Goal: Transaction & Acquisition: Download file/media

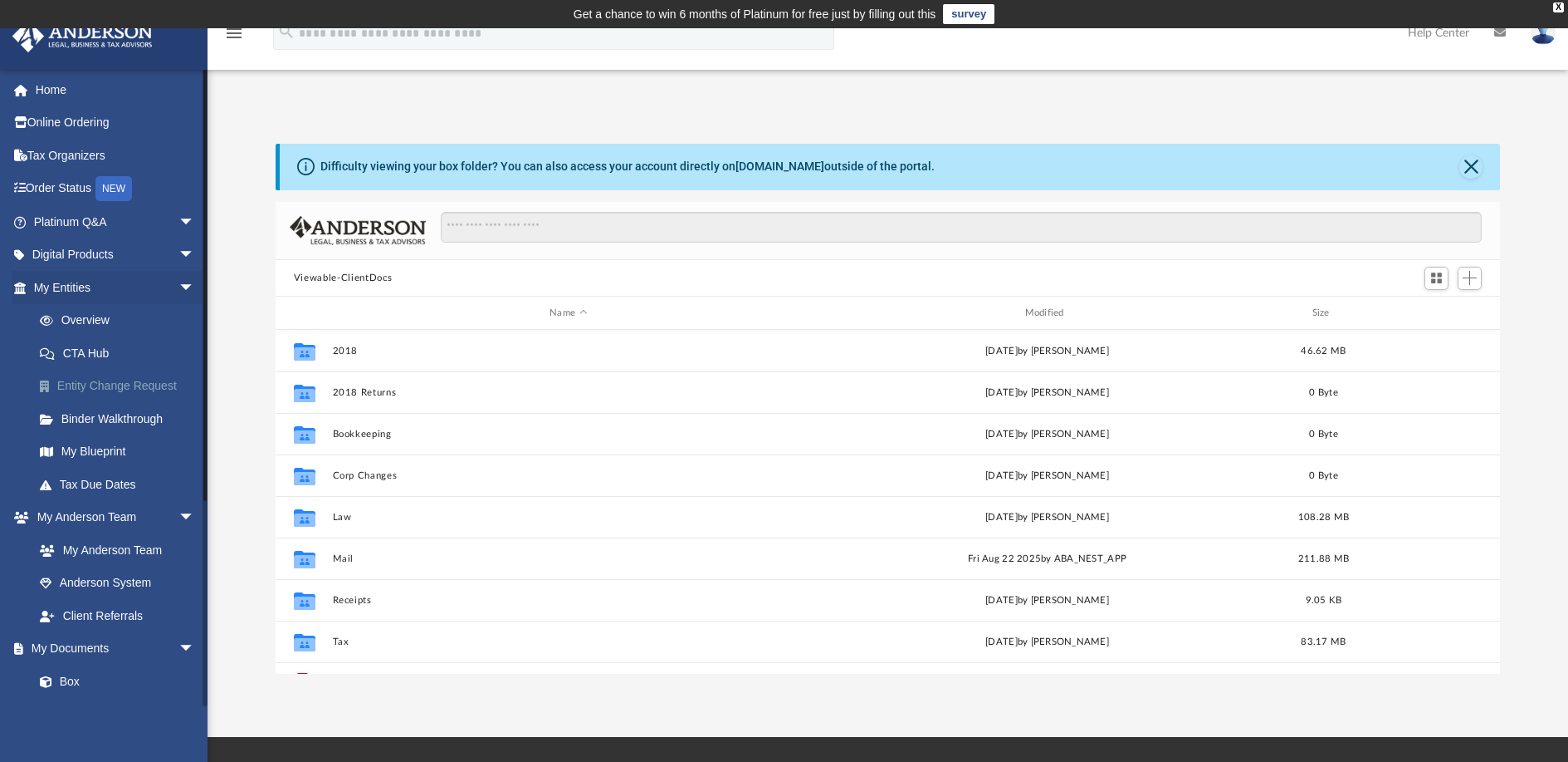
scroll to position [366, 1212]
click at [100, 321] on link "Overview" at bounding box center [121, 321] width 196 height 33
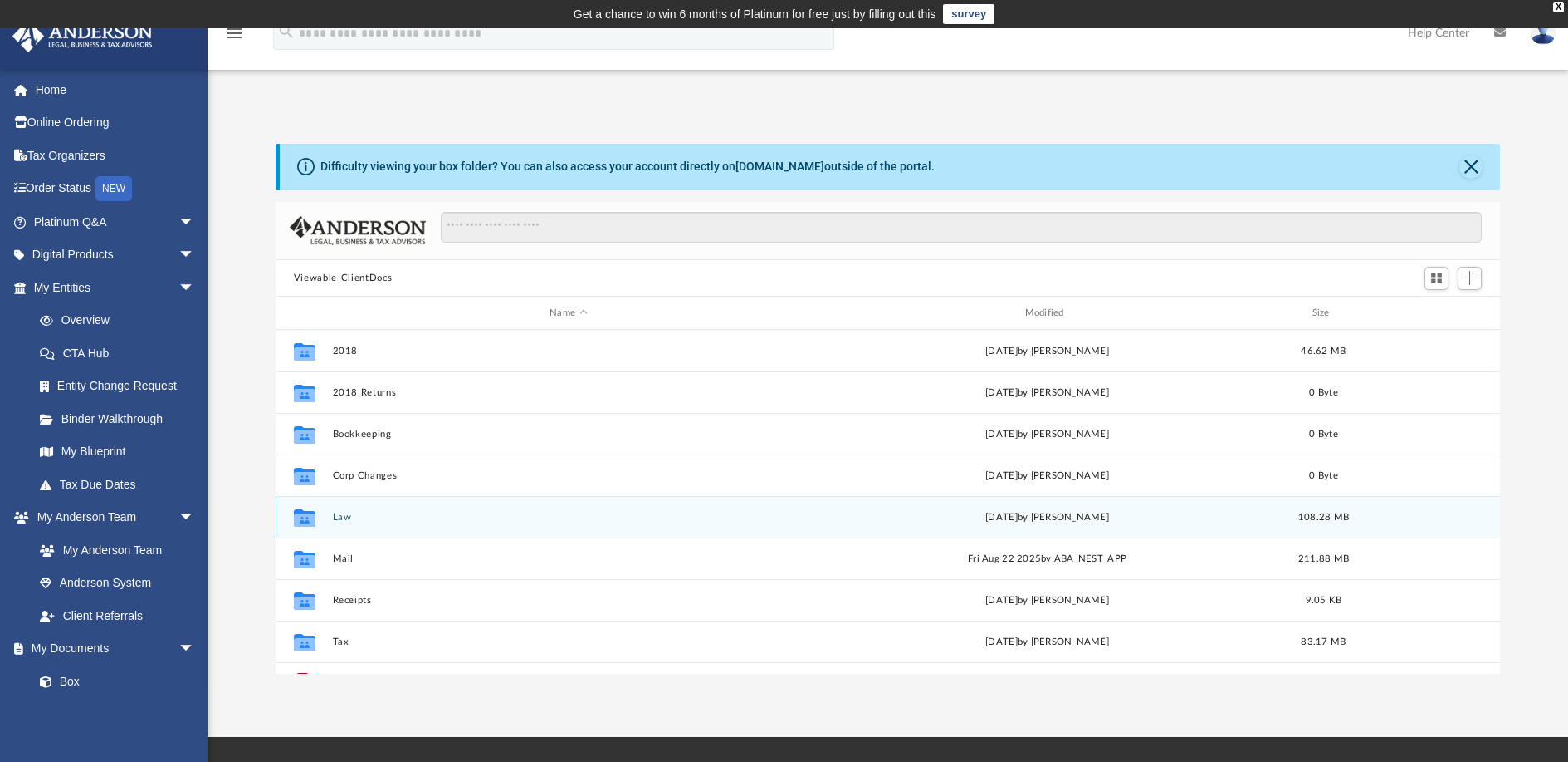
click at [317, 526] on icon "Collaborated Folder" at bounding box center [304, 516] width 26 height 26
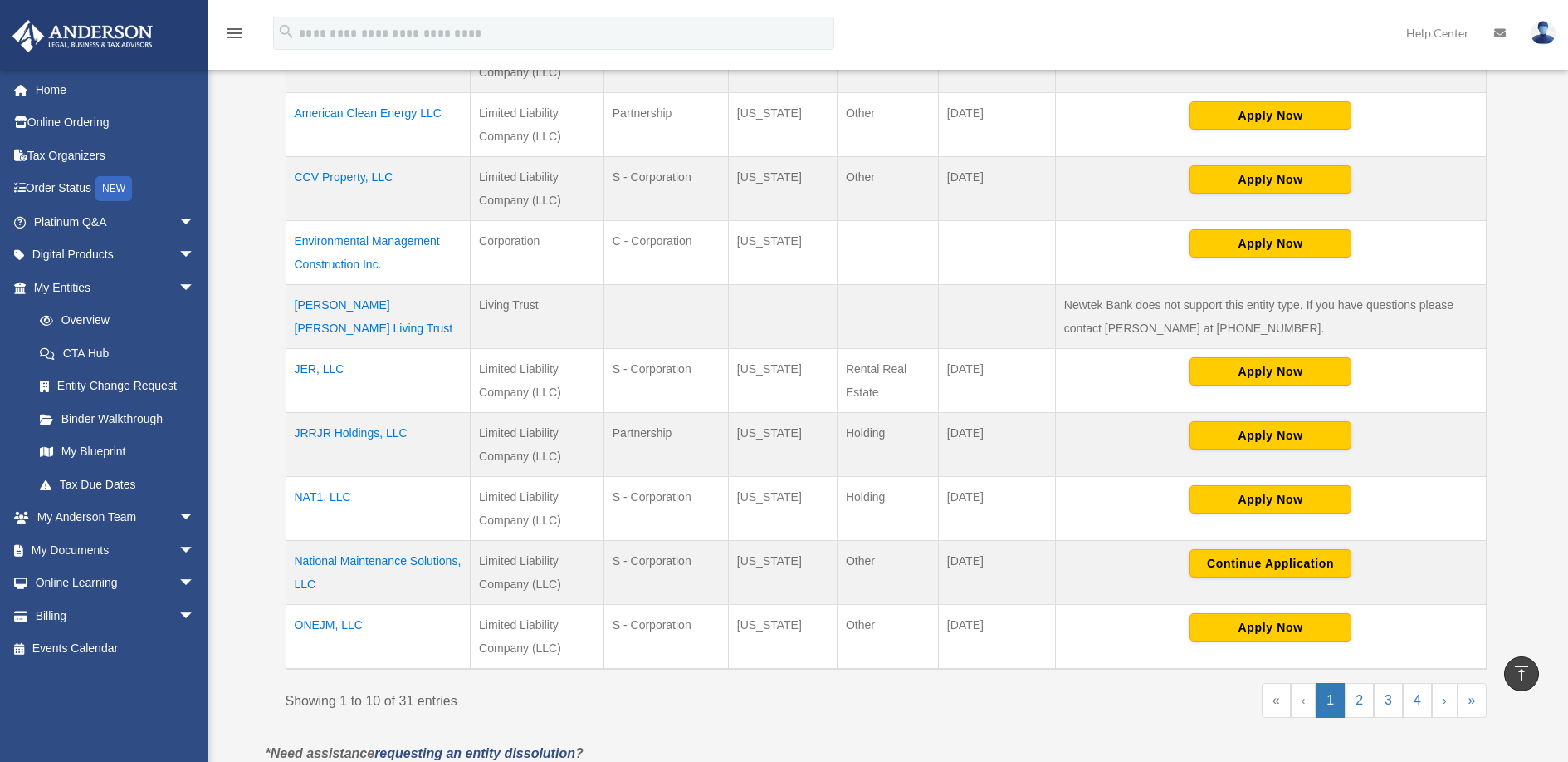
scroll to position [498, 0]
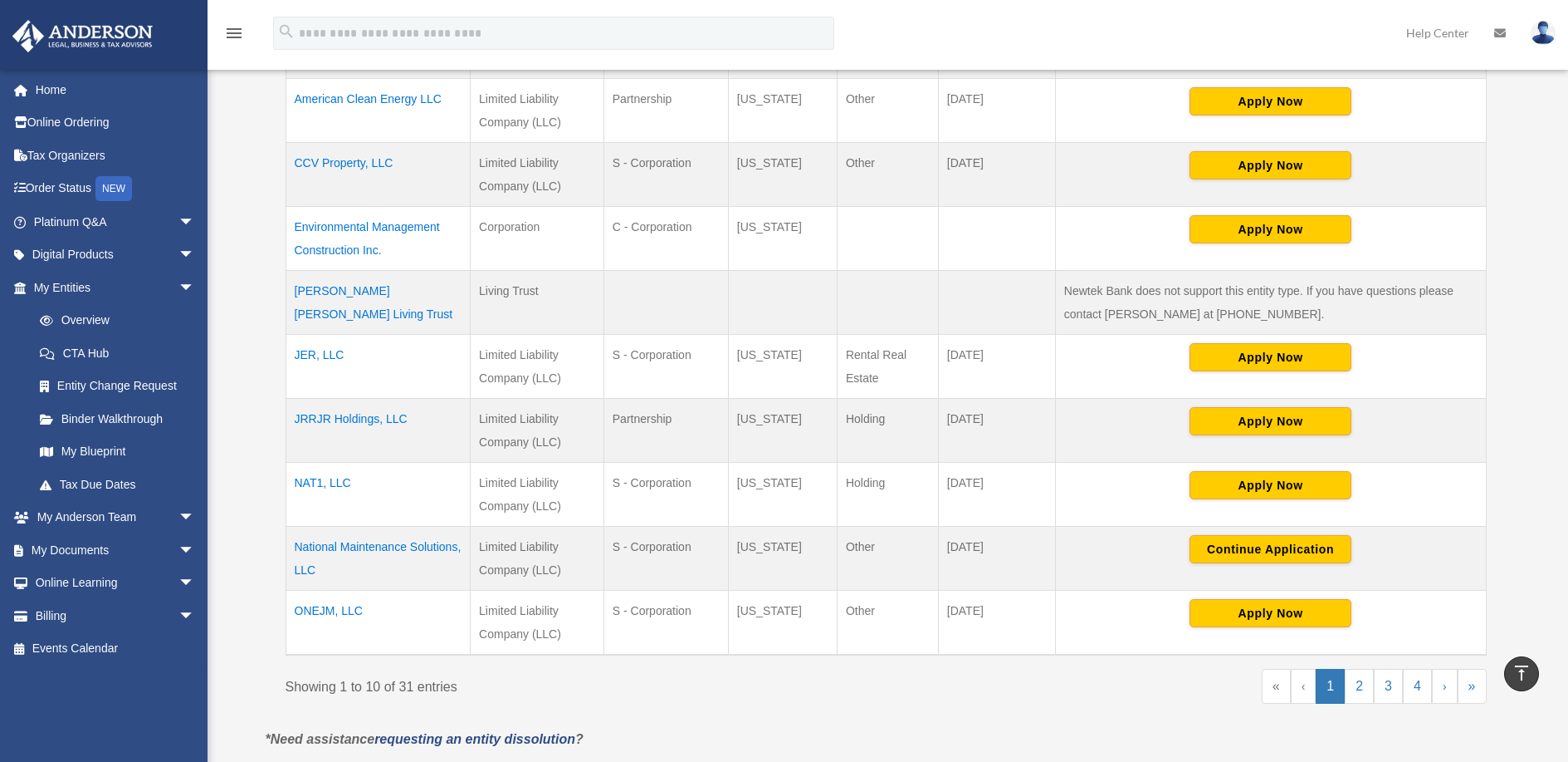
click at [345, 542] on td "National Maintenance Solutions, LLC" at bounding box center [377, 557] width 185 height 64
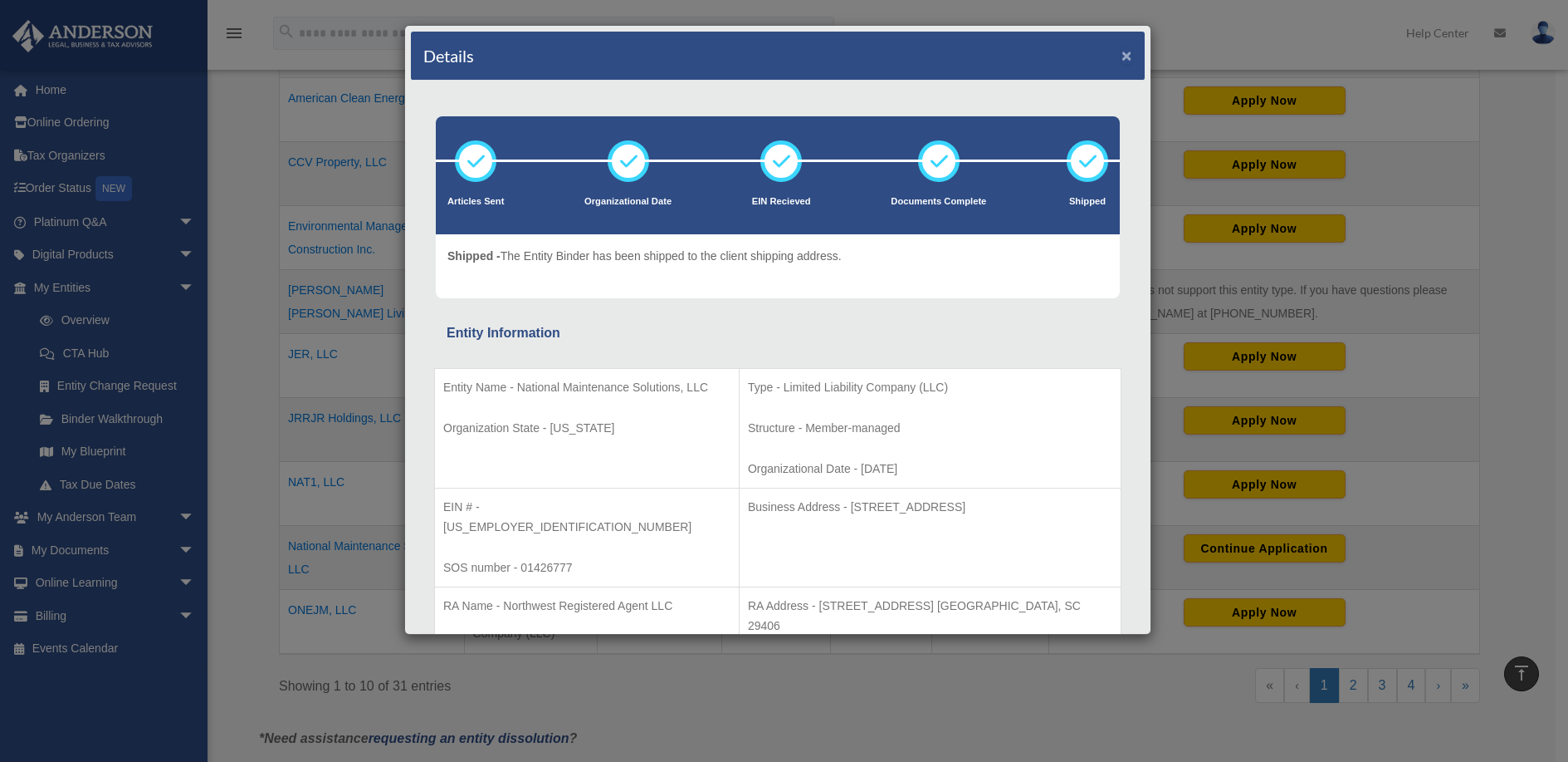
click at [1121, 57] on button "×" at bounding box center [1126, 56] width 11 height 18
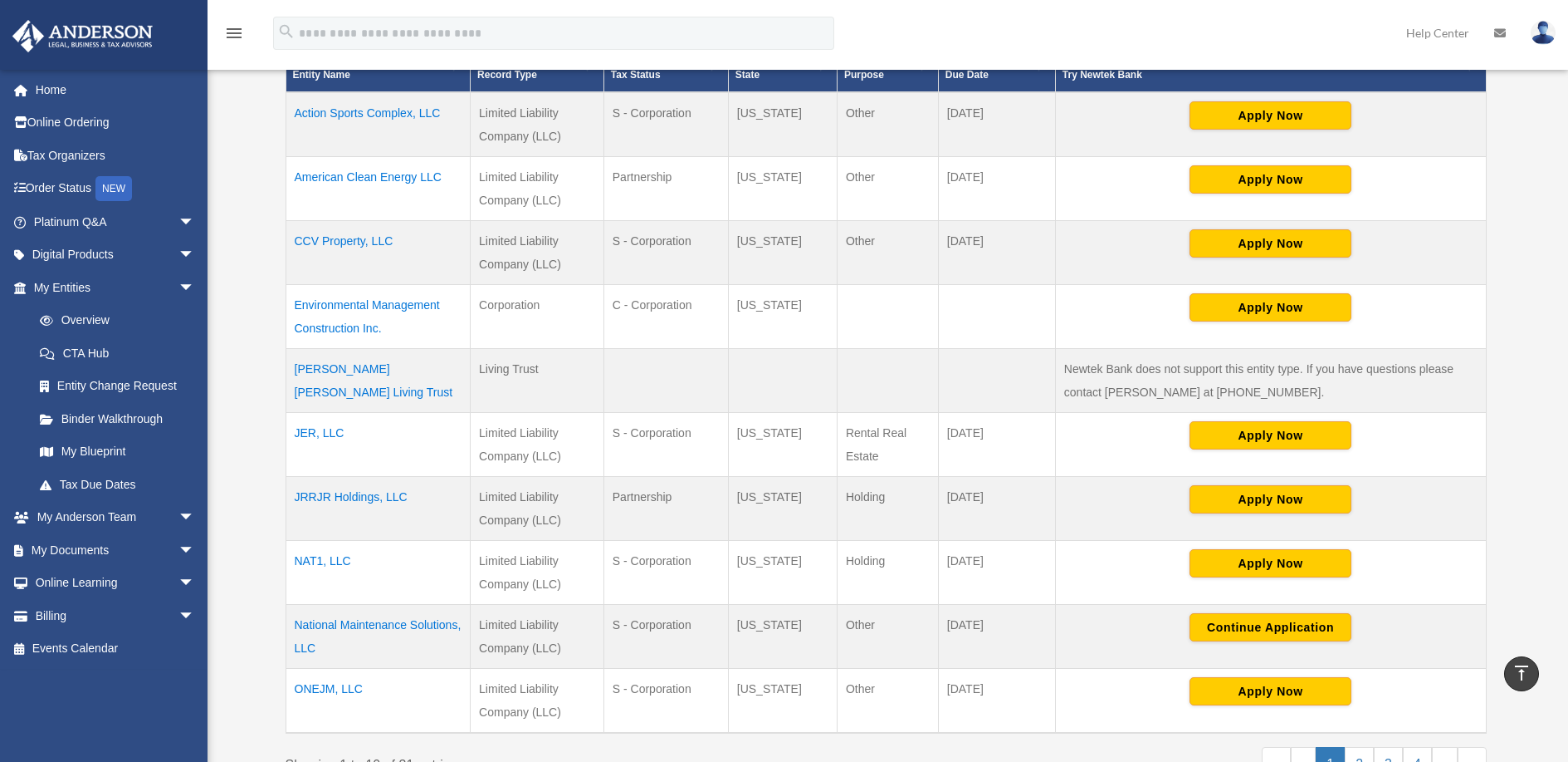
scroll to position [416, 0]
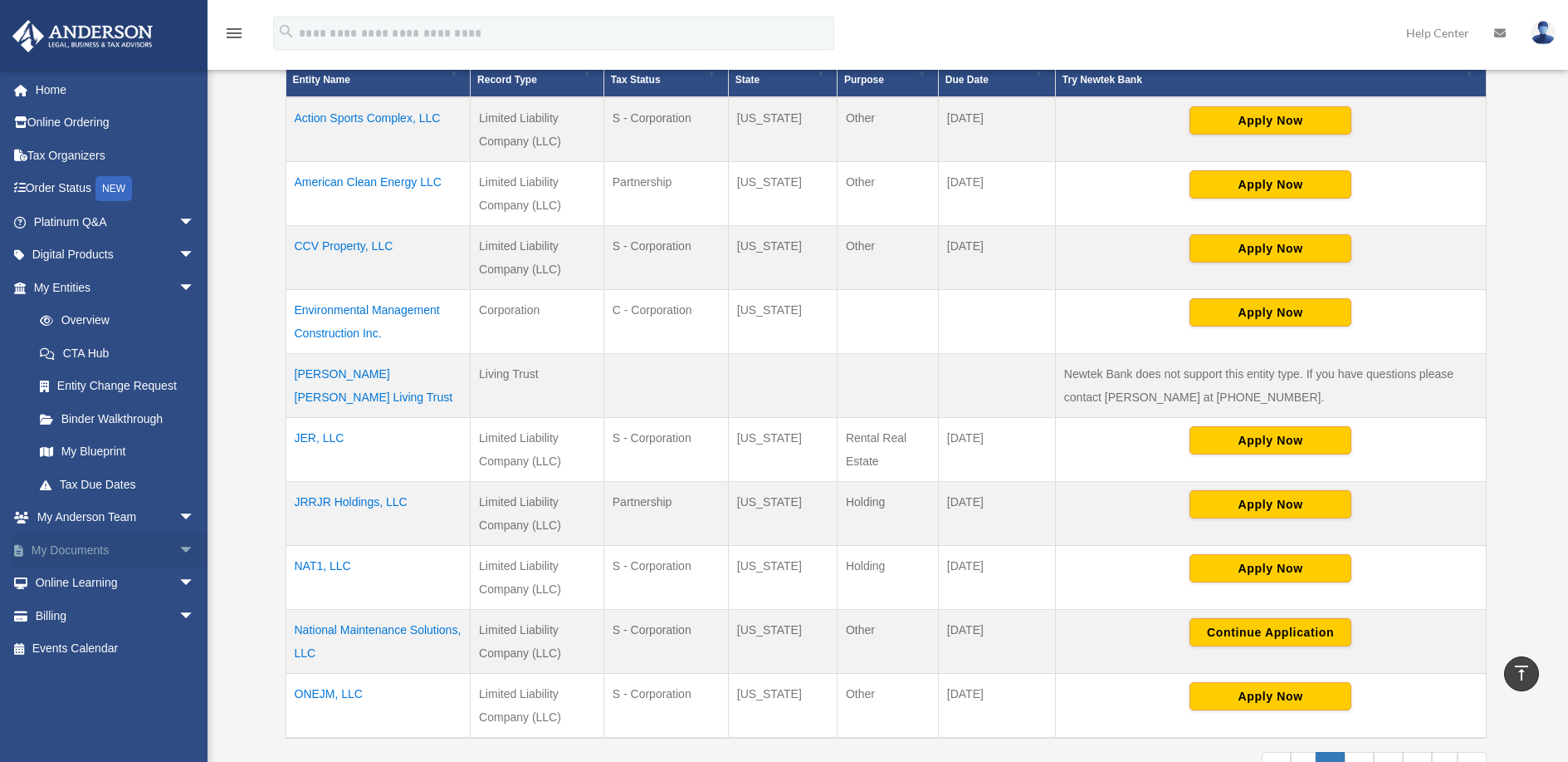
click at [85, 554] on link "My Documents arrow_drop_down" at bounding box center [115, 550] width 208 height 33
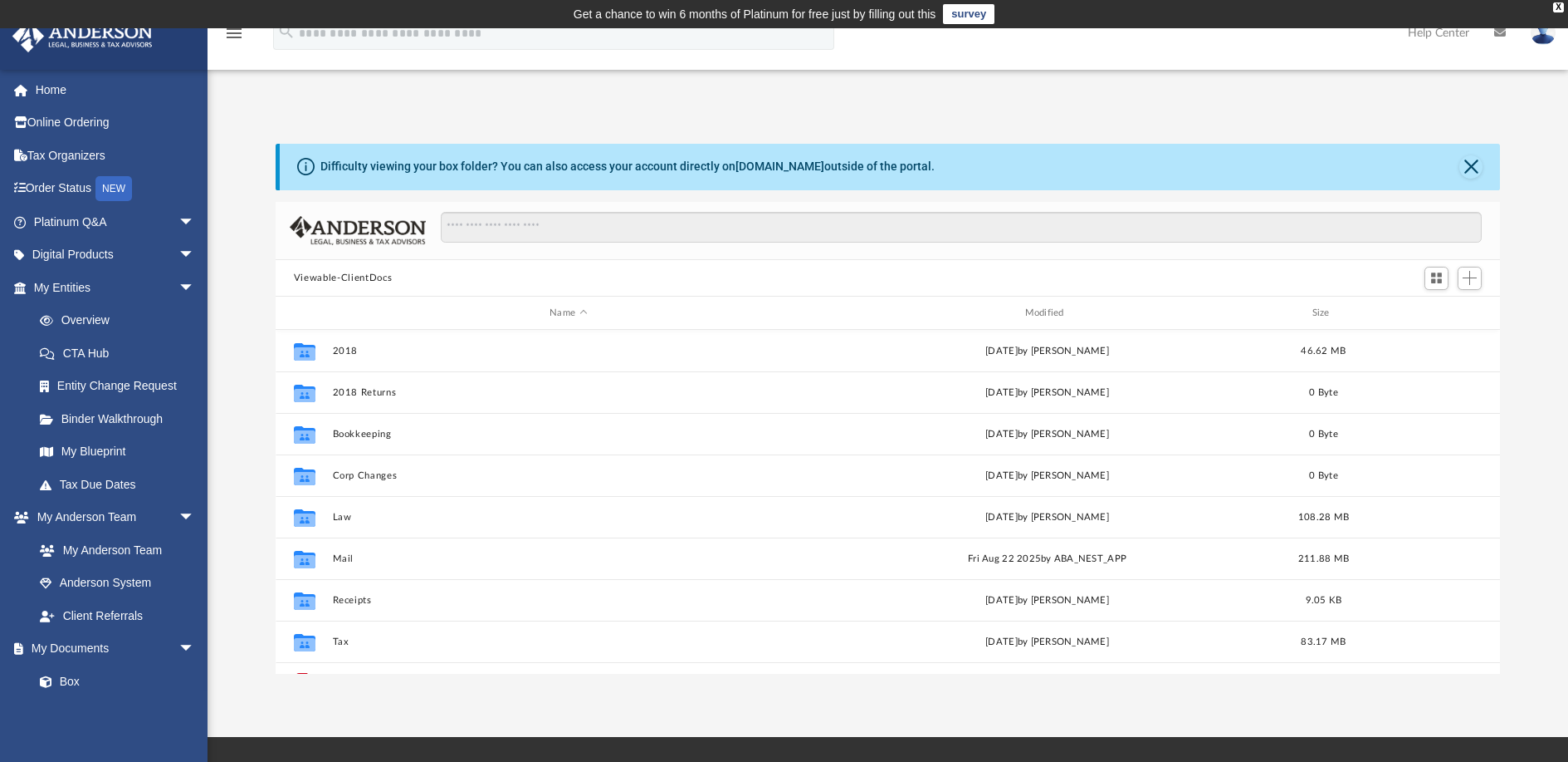
scroll to position [366, 1212]
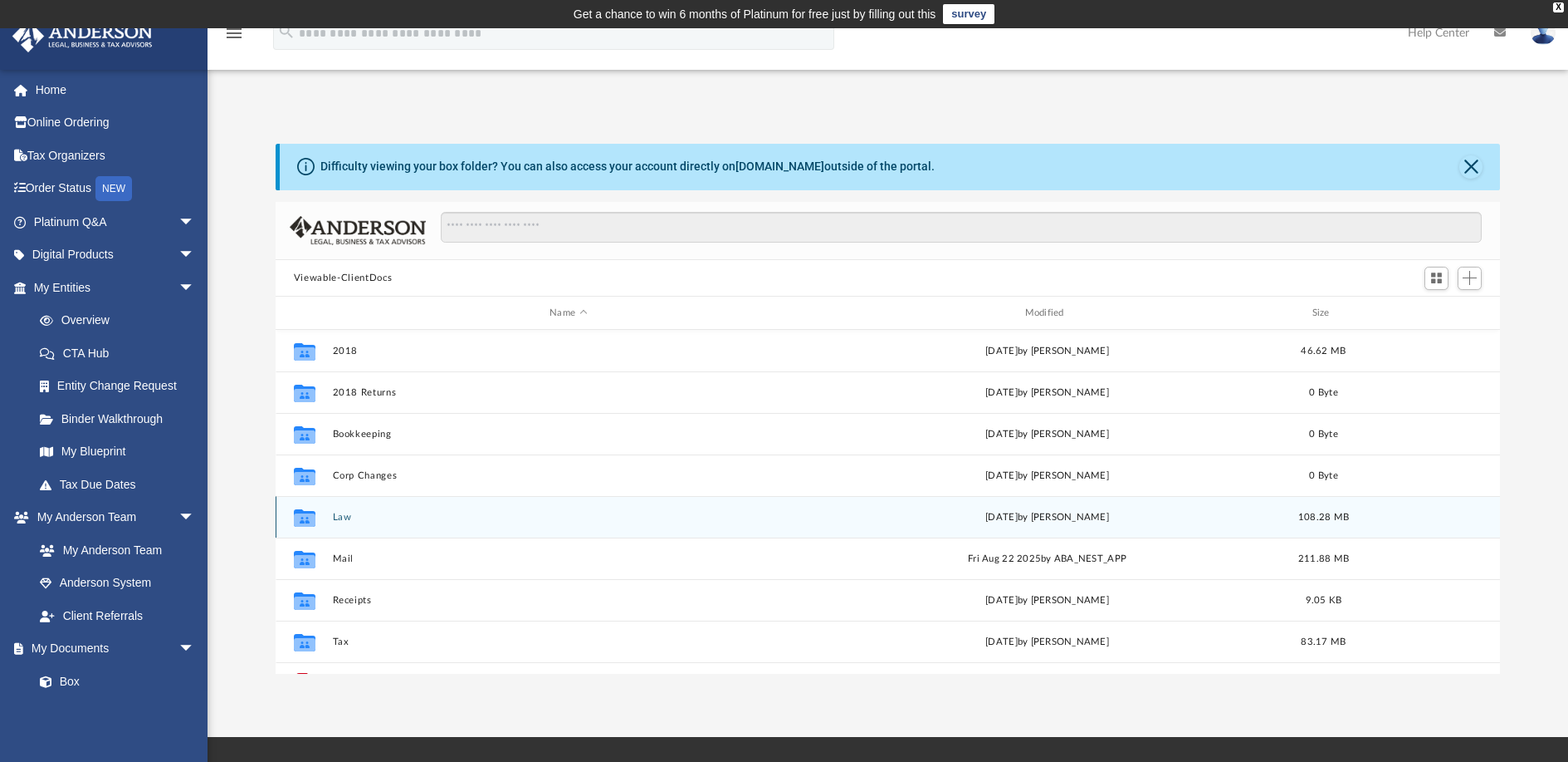
click at [339, 518] on button "Law" at bounding box center [568, 516] width 471 height 11
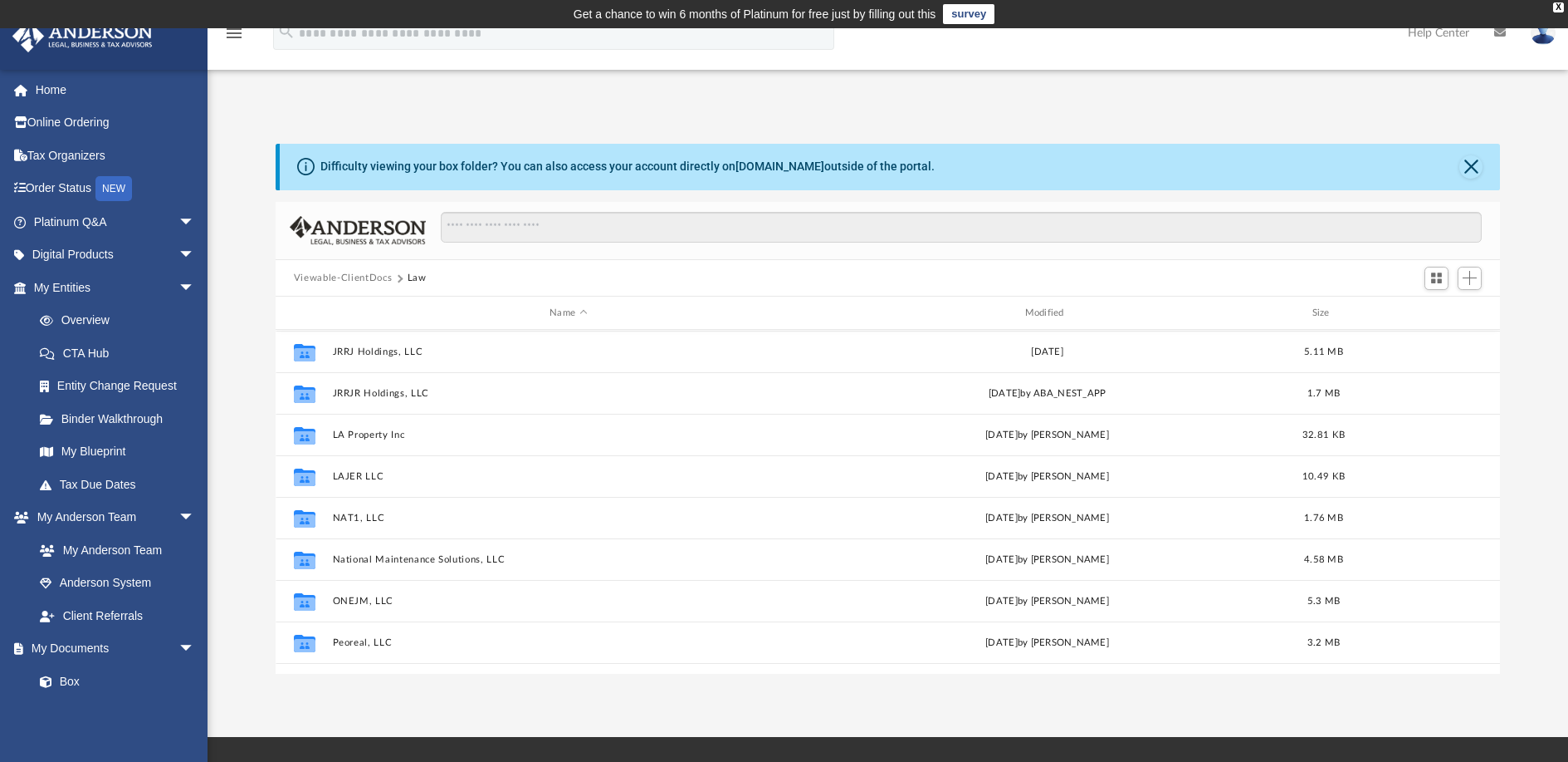
scroll to position [498, 0]
click at [339, 518] on button "National Maintenance Solutions, LLC" at bounding box center [568, 516] width 471 height 11
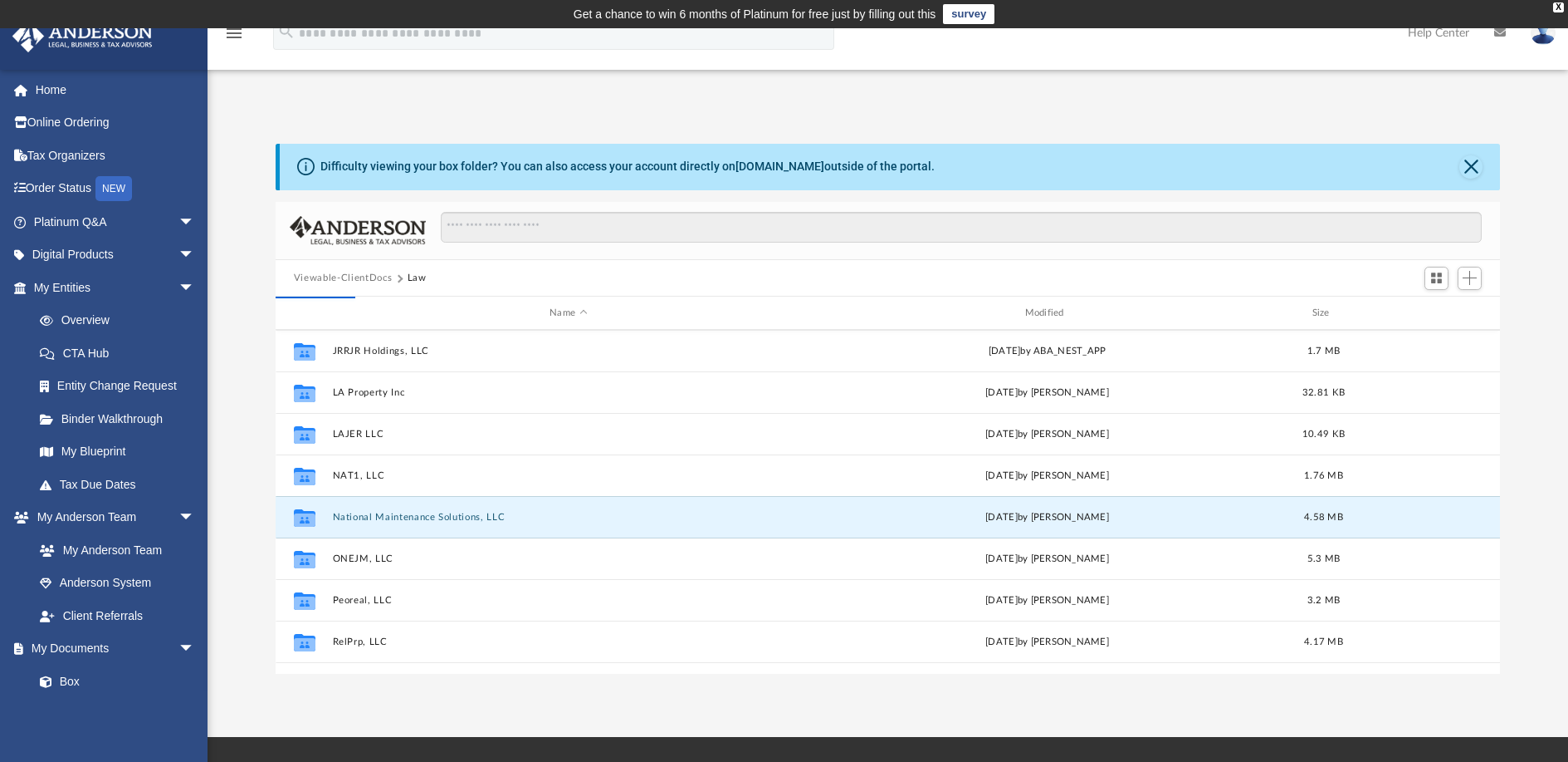
scroll to position [0, 0]
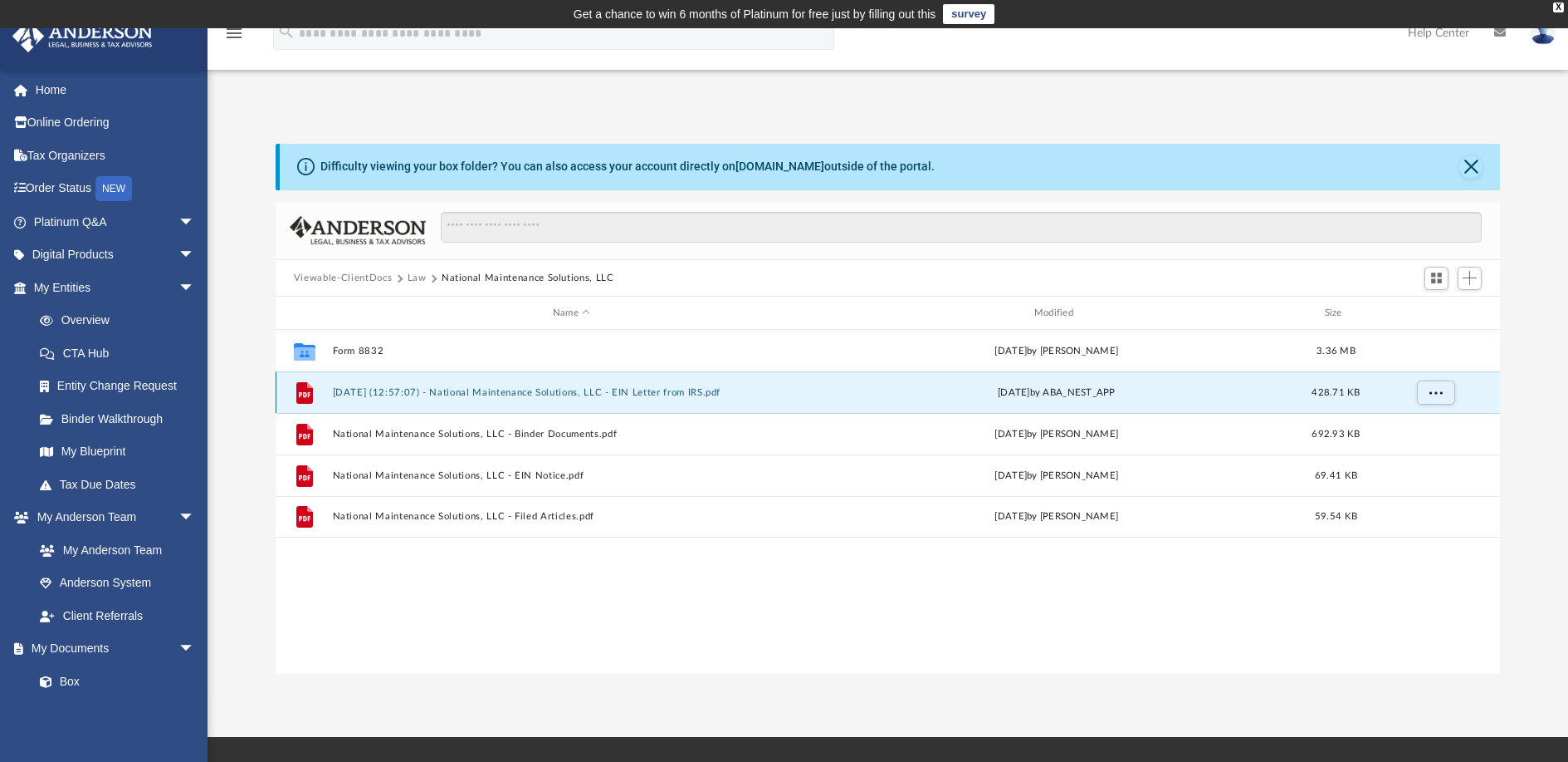
click at [369, 392] on button "[DATE] (12:57:07) - National Maintenance Solutions, LLC - EIN Letter from IRS.p…" at bounding box center [571, 392] width 478 height 11
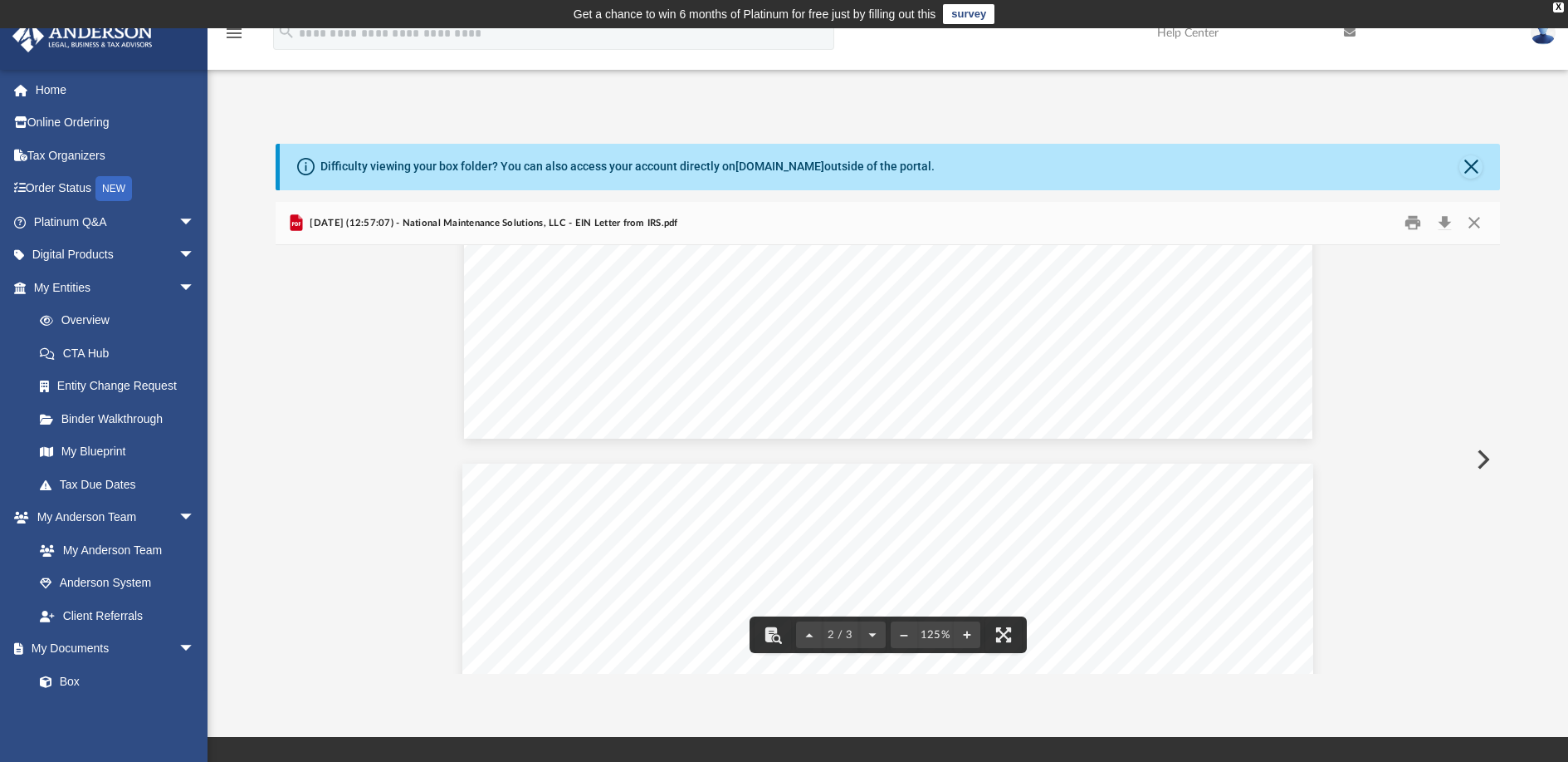
scroll to position [664, 0]
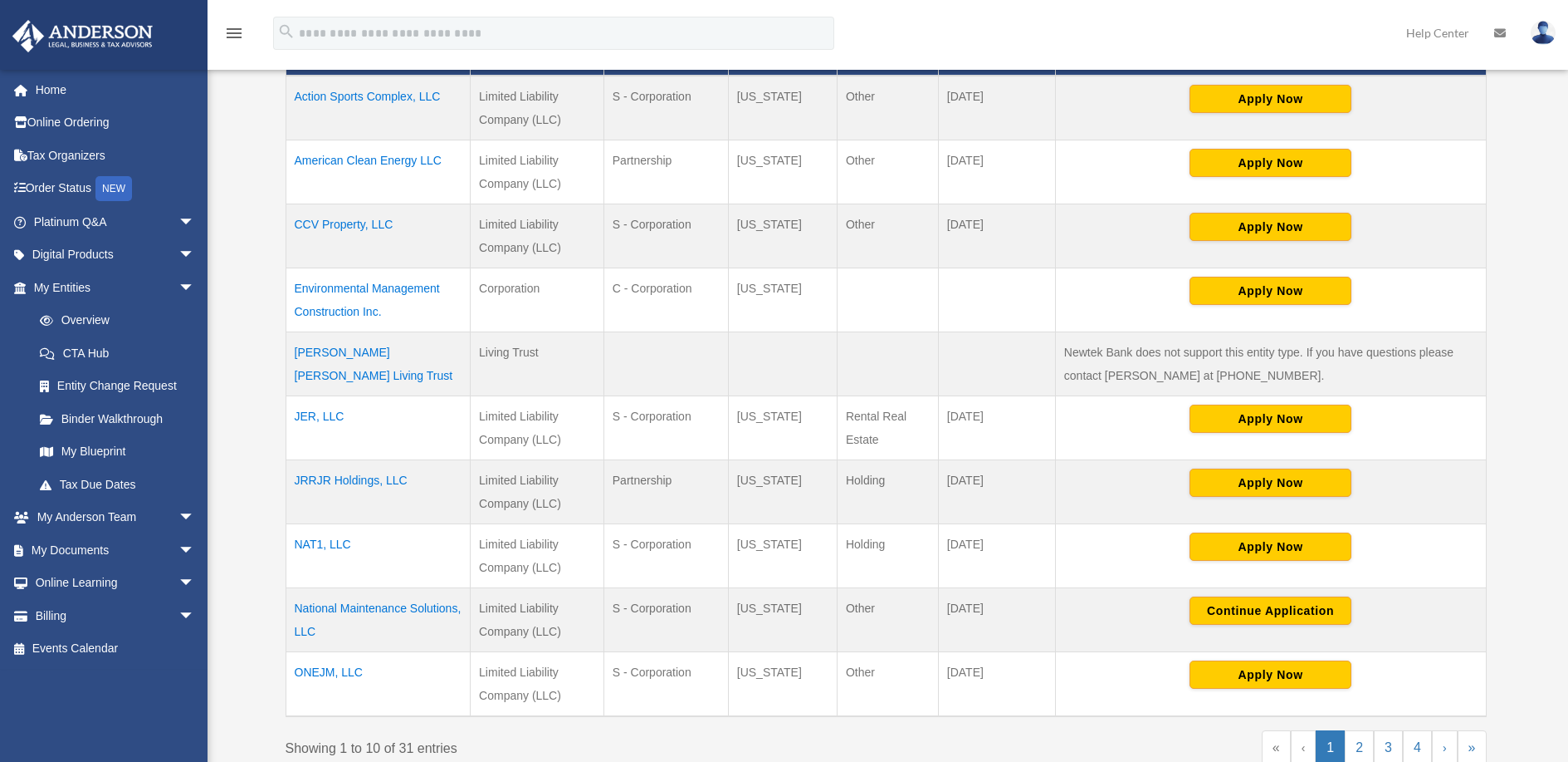
scroll to position [443, 0]
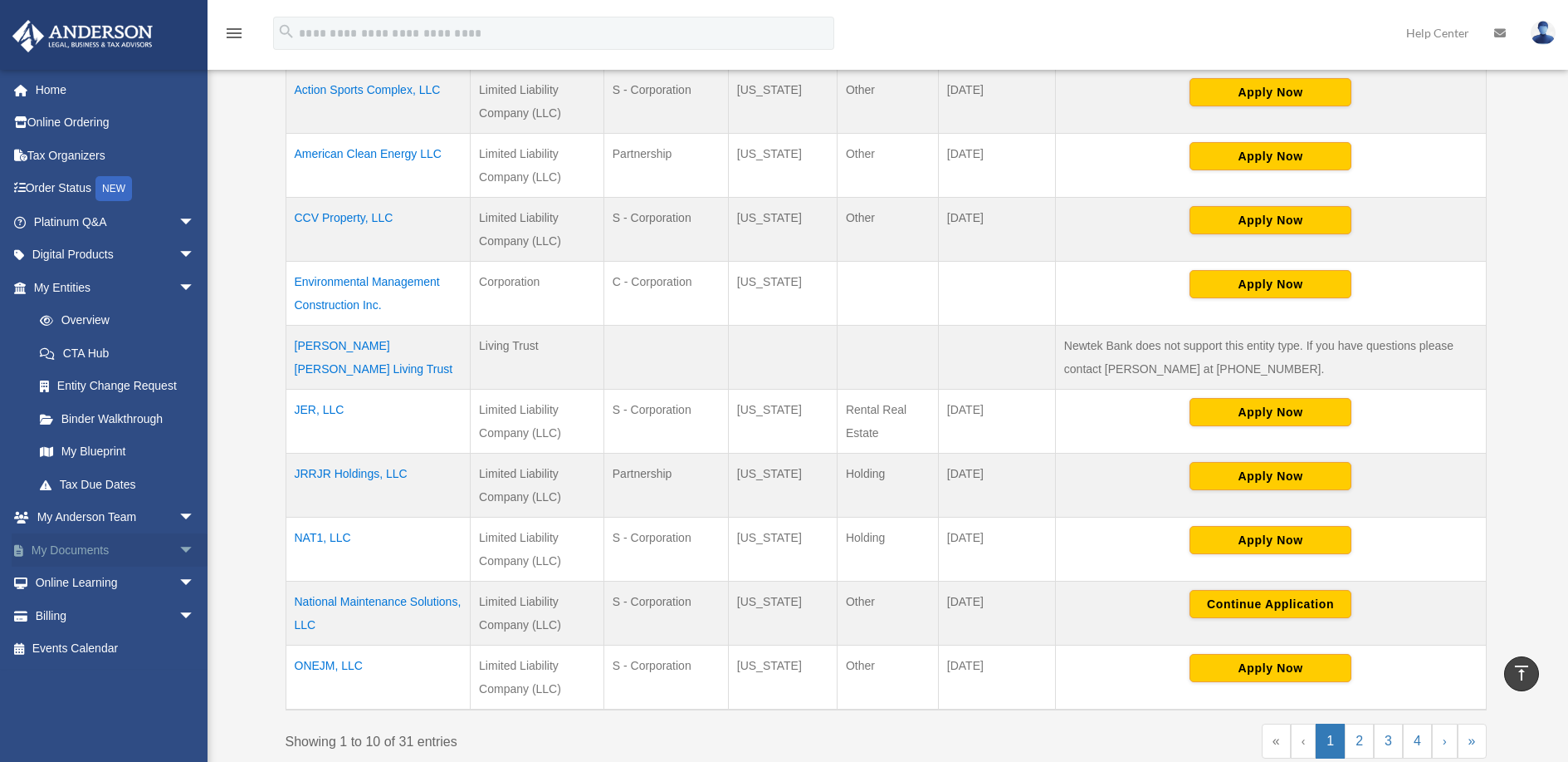
click at [98, 546] on link "My Documents arrow_drop_down" at bounding box center [115, 550] width 208 height 33
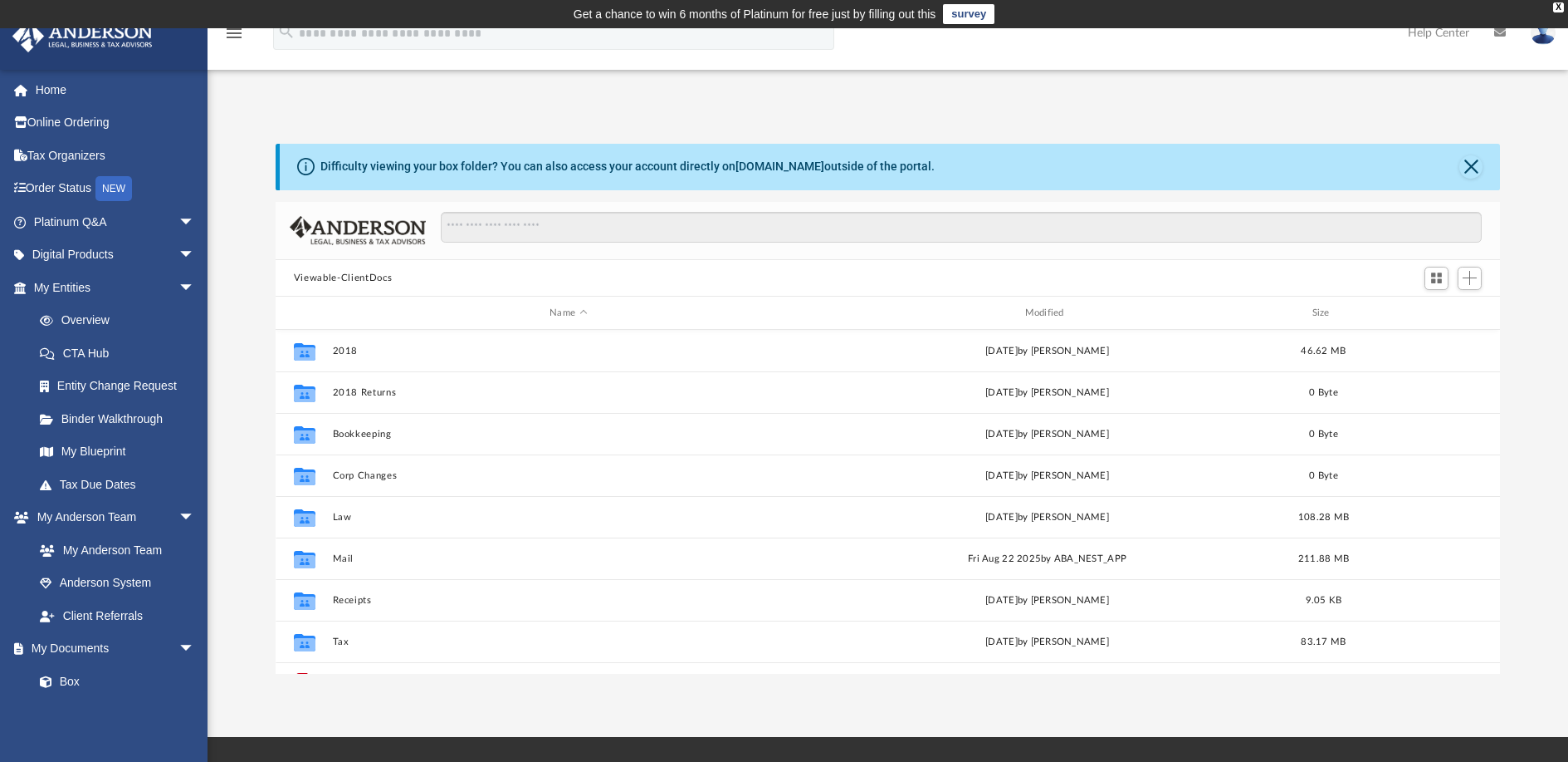
scroll to position [83, 0]
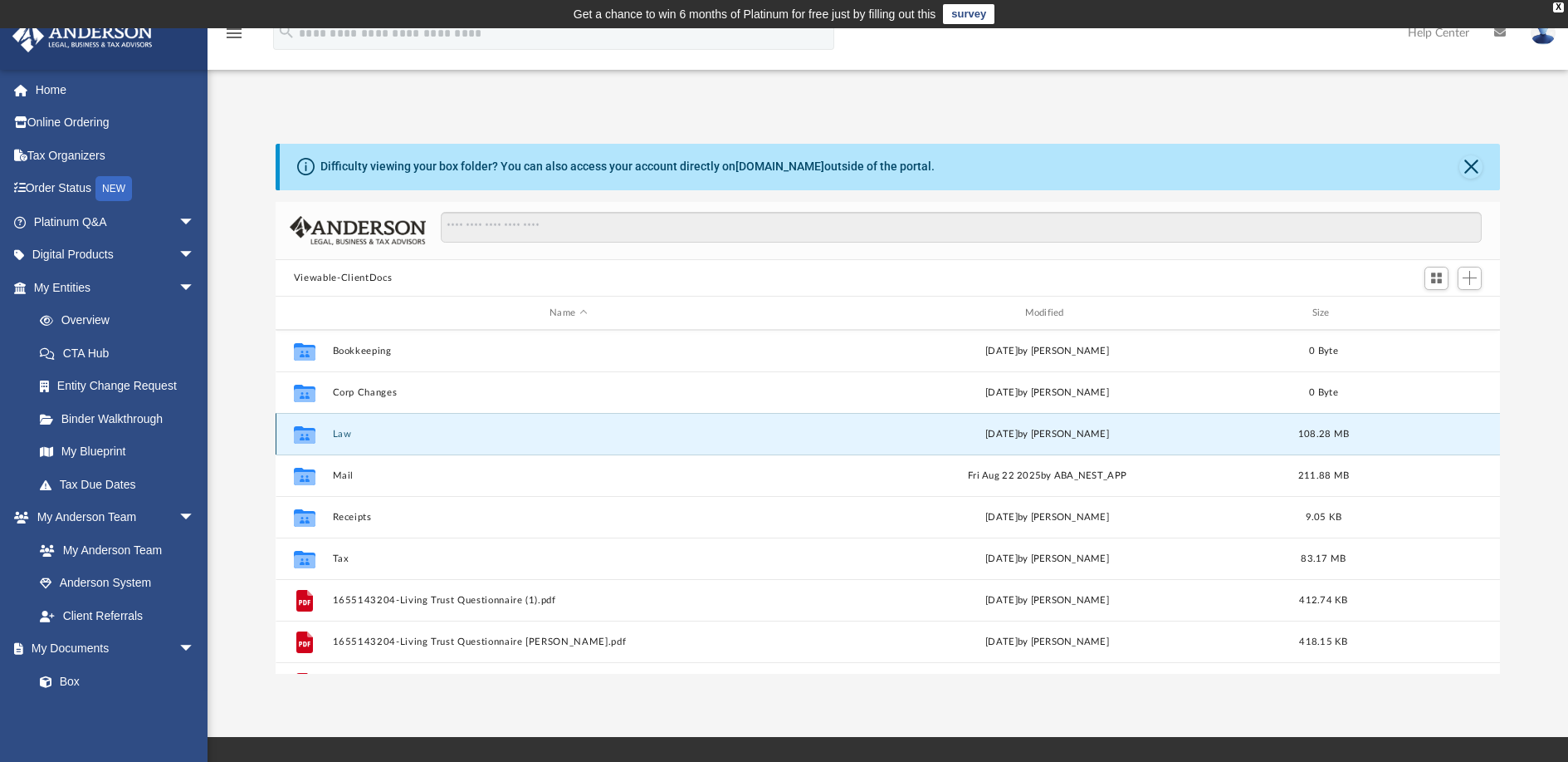
click at [349, 437] on button "Law" at bounding box center [568, 433] width 471 height 11
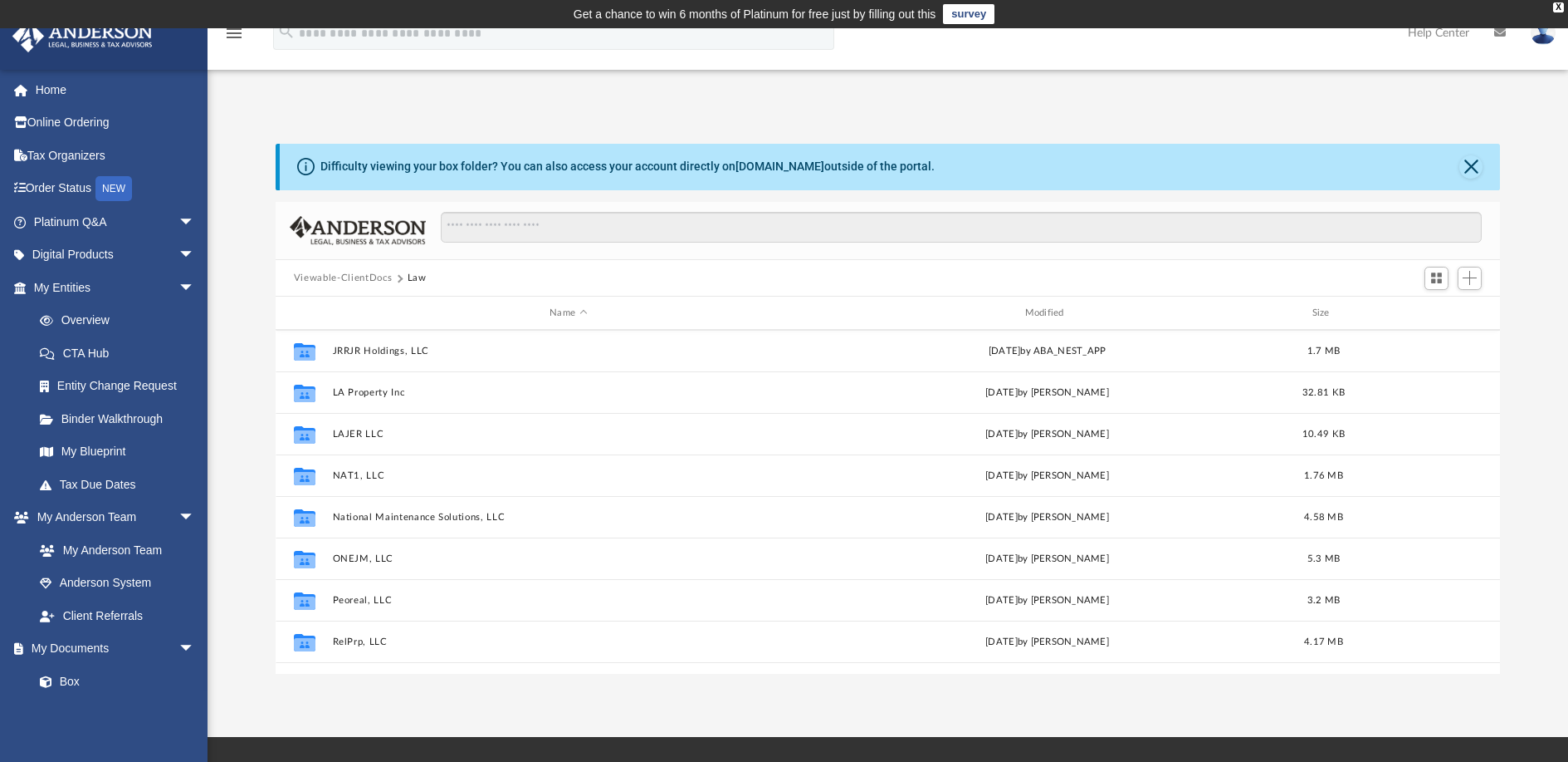
scroll to position [581, 0]
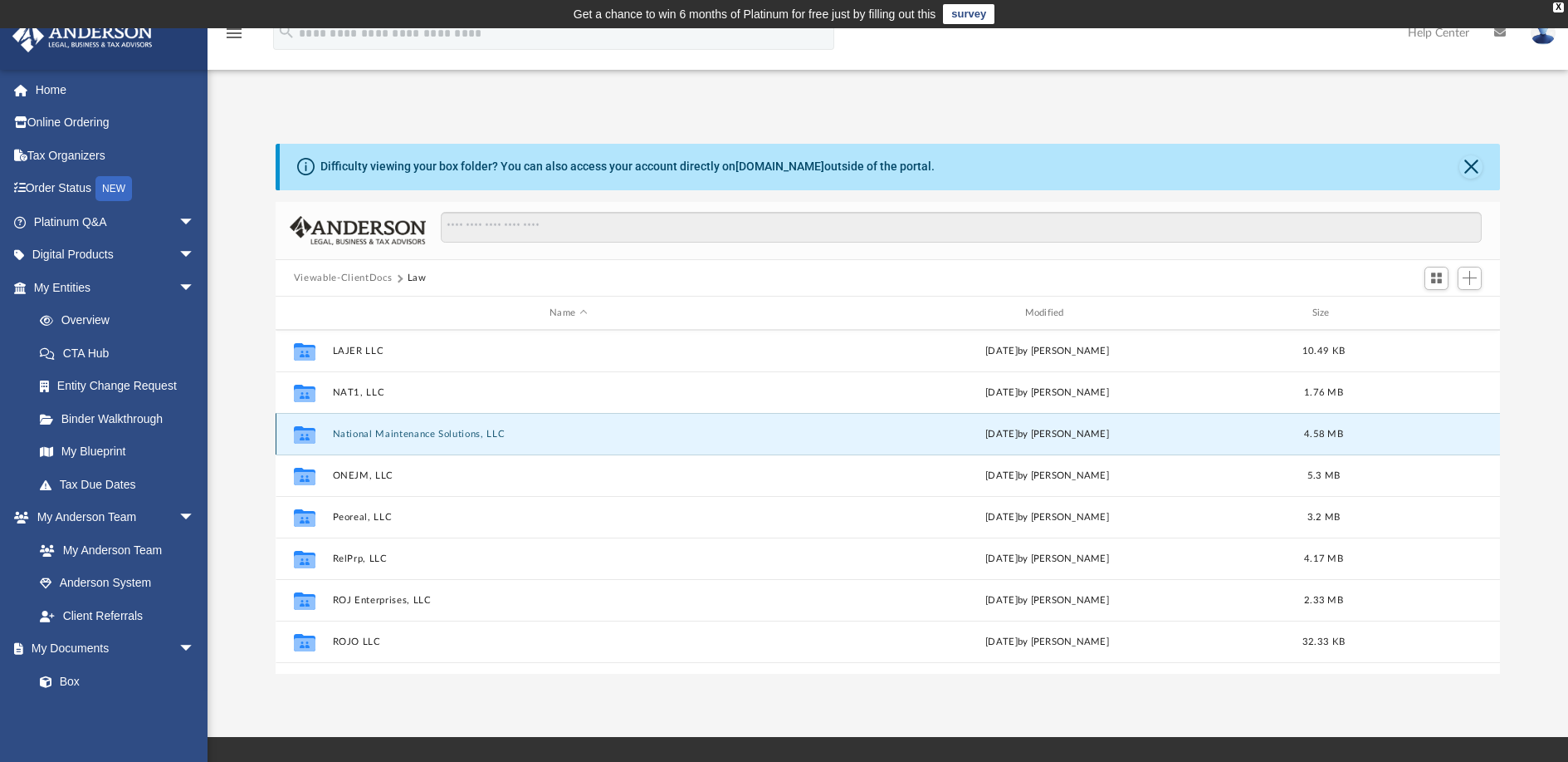
click at [384, 430] on button "National Maintenance Solutions, LLC" at bounding box center [568, 433] width 471 height 11
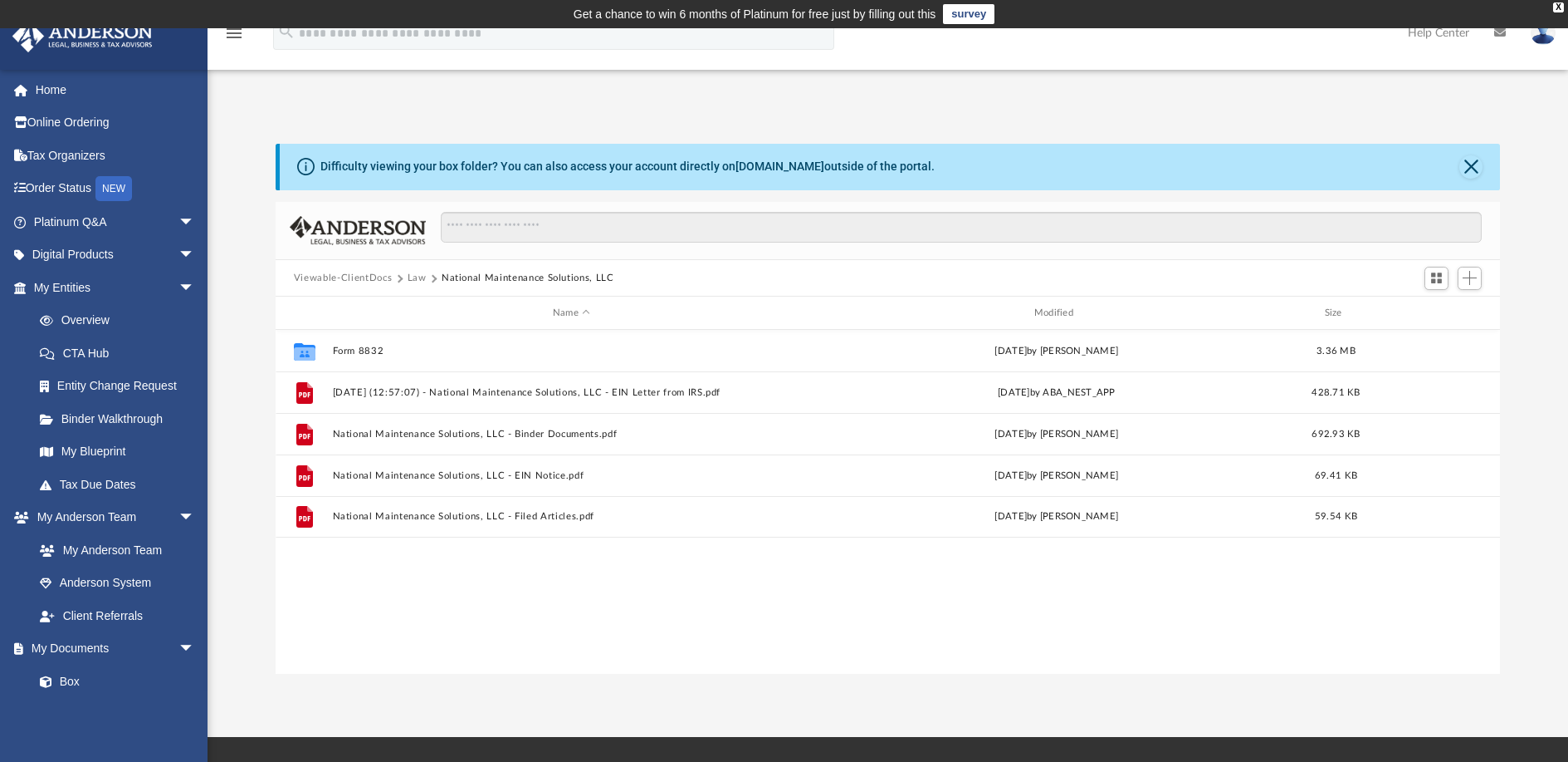
scroll to position [0, 0]
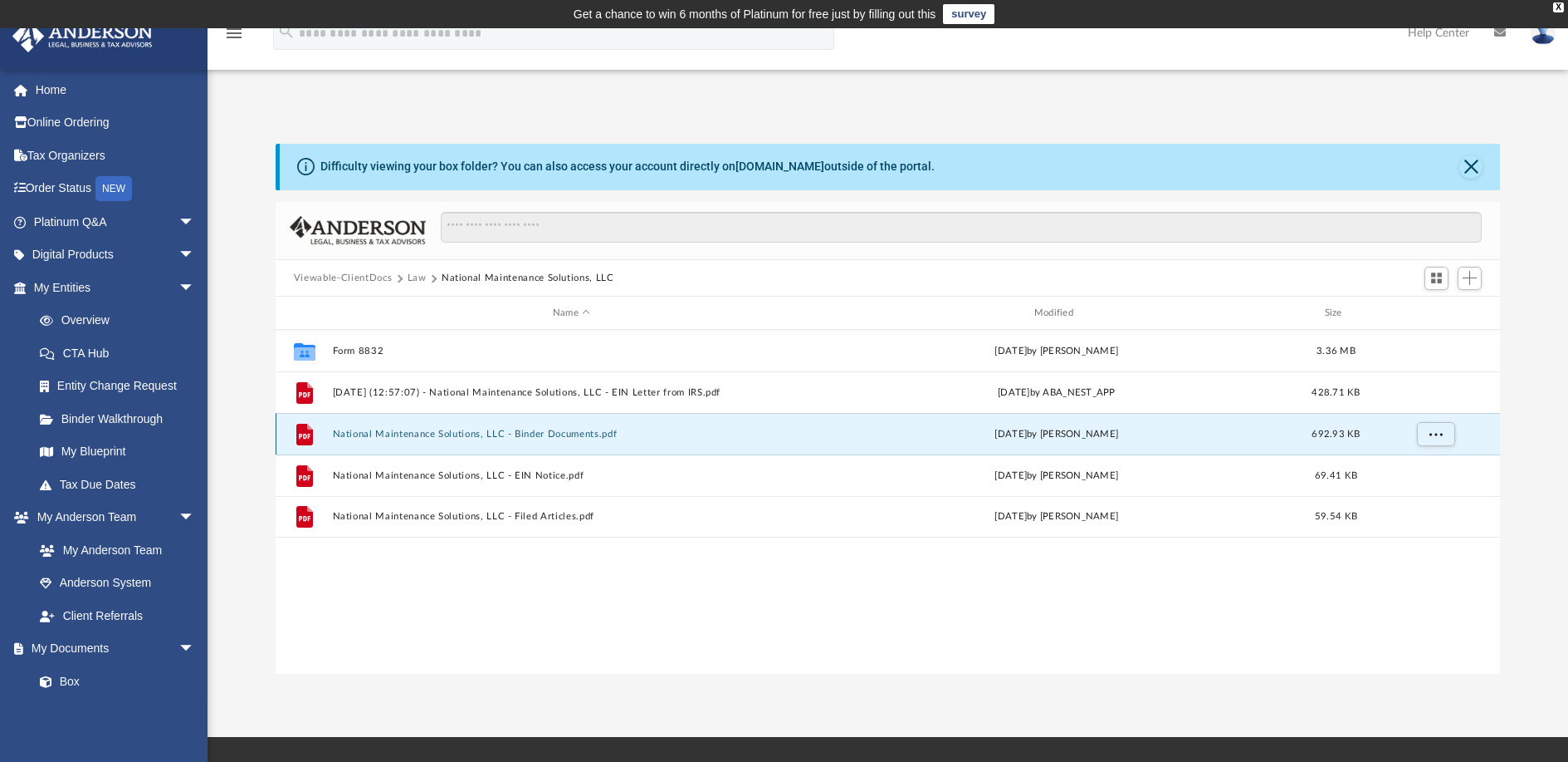
click at [397, 433] on button "National Maintenance Solutions, LLC - Binder Documents.pdf" at bounding box center [571, 433] width 478 height 11
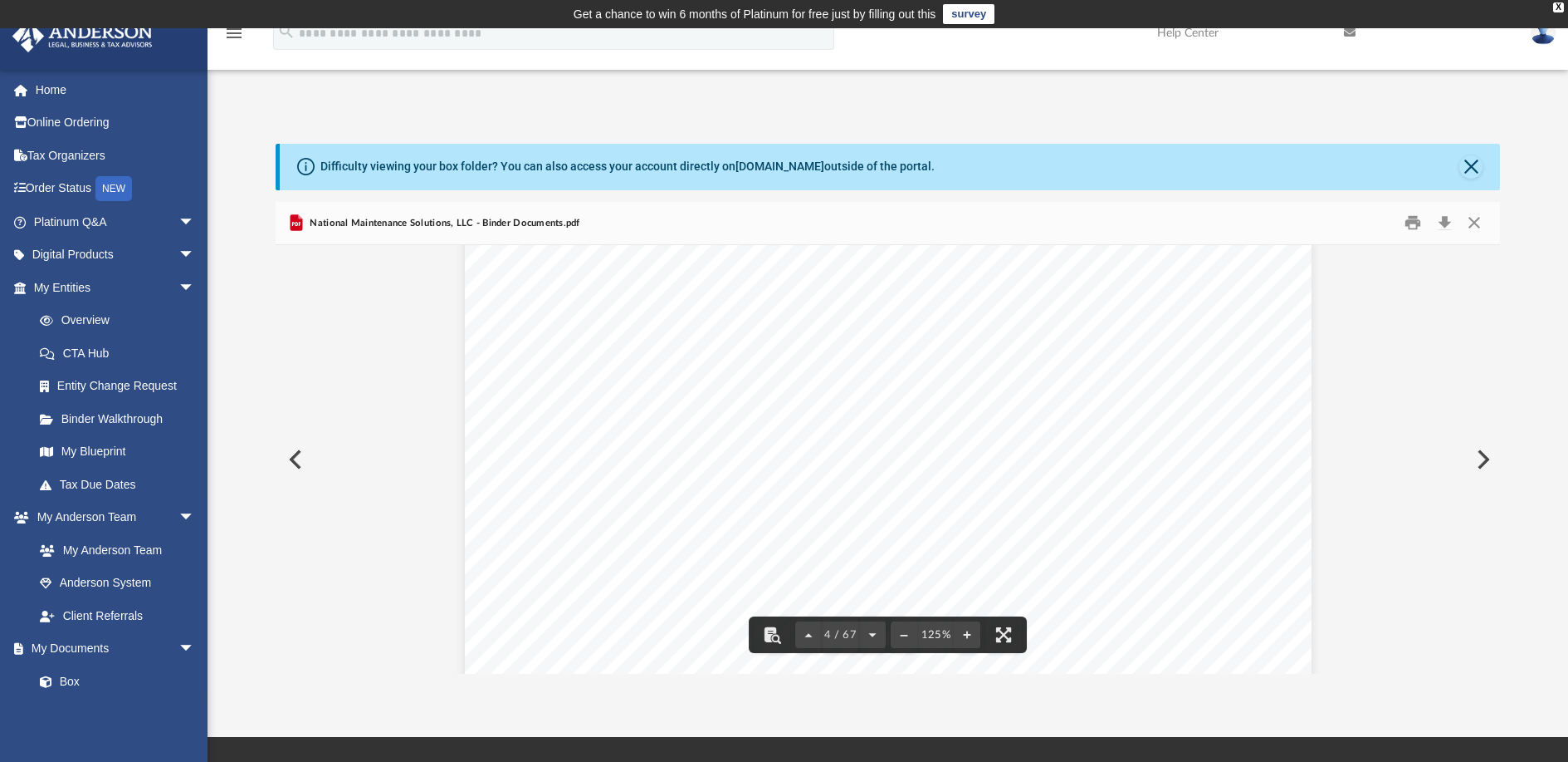
scroll to position [3530, 0]
click at [1445, 227] on button "Download" at bounding box center [1444, 223] width 30 height 25
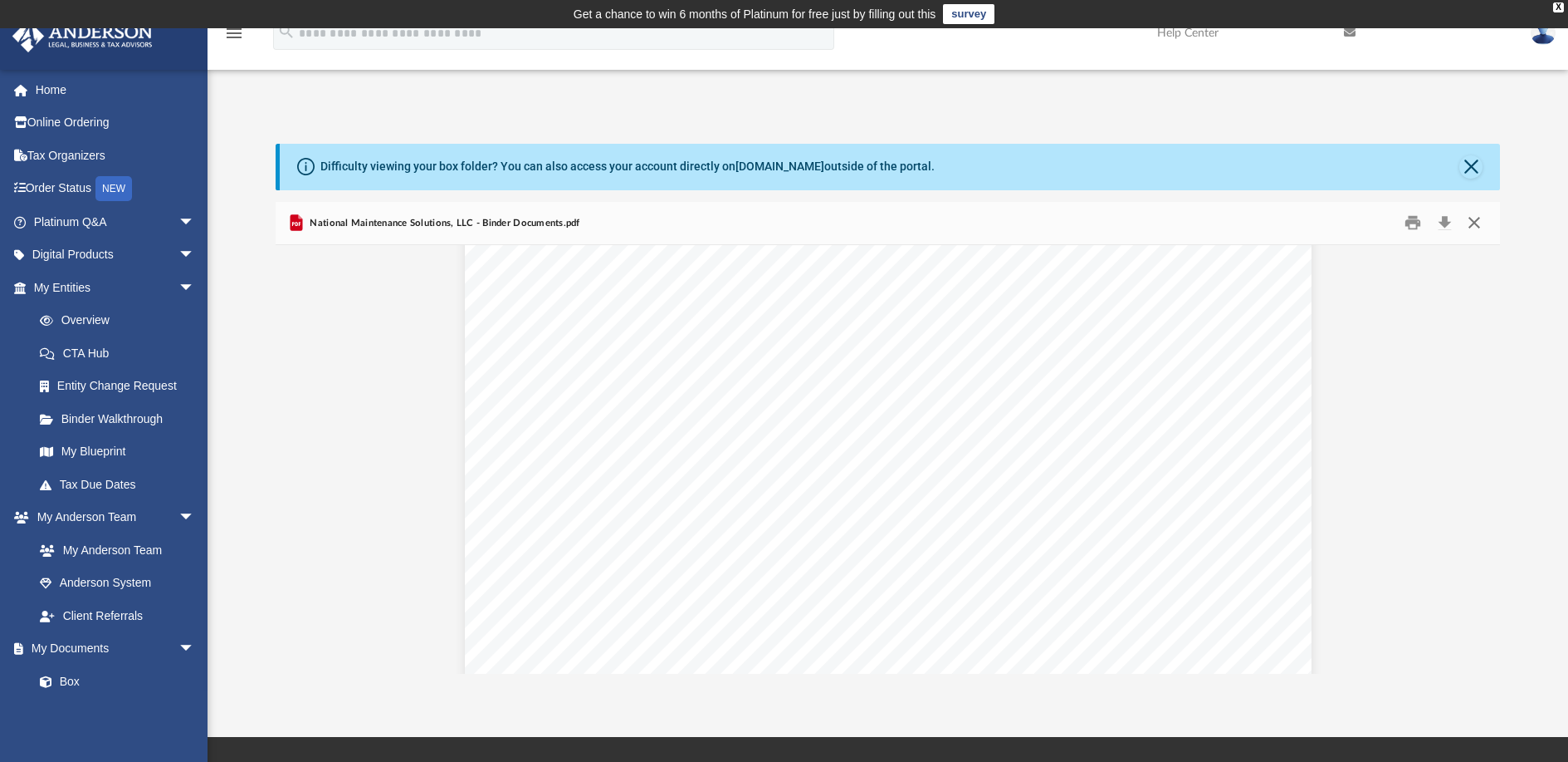
click at [1472, 217] on button "Close" at bounding box center [1474, 223] width 30 height 25
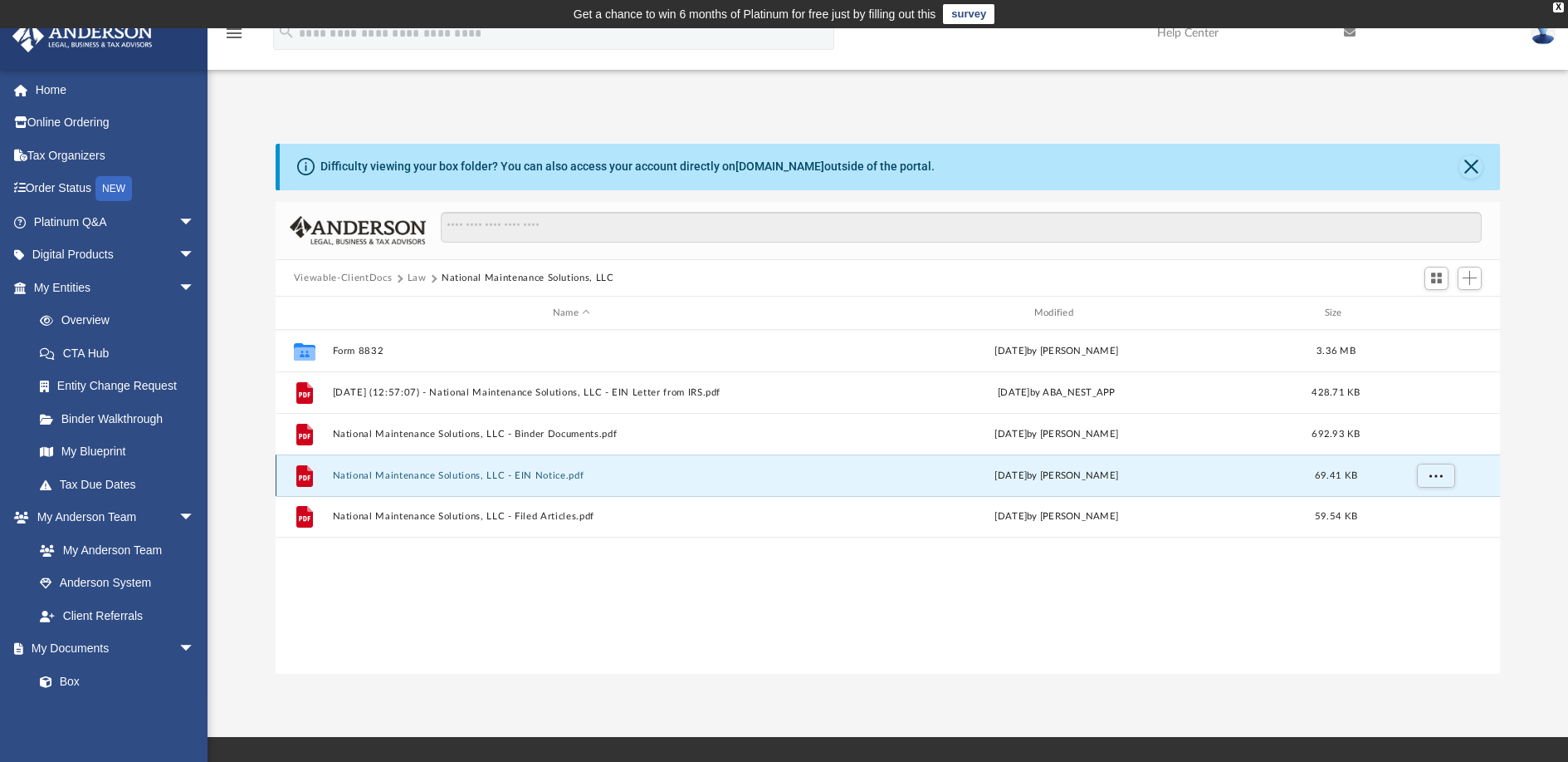
click at [505, 471] on button "National Maintenance Solutions, LLC - EIN Notice.pdf" at bounding box center [571, 475] width 478 height 11
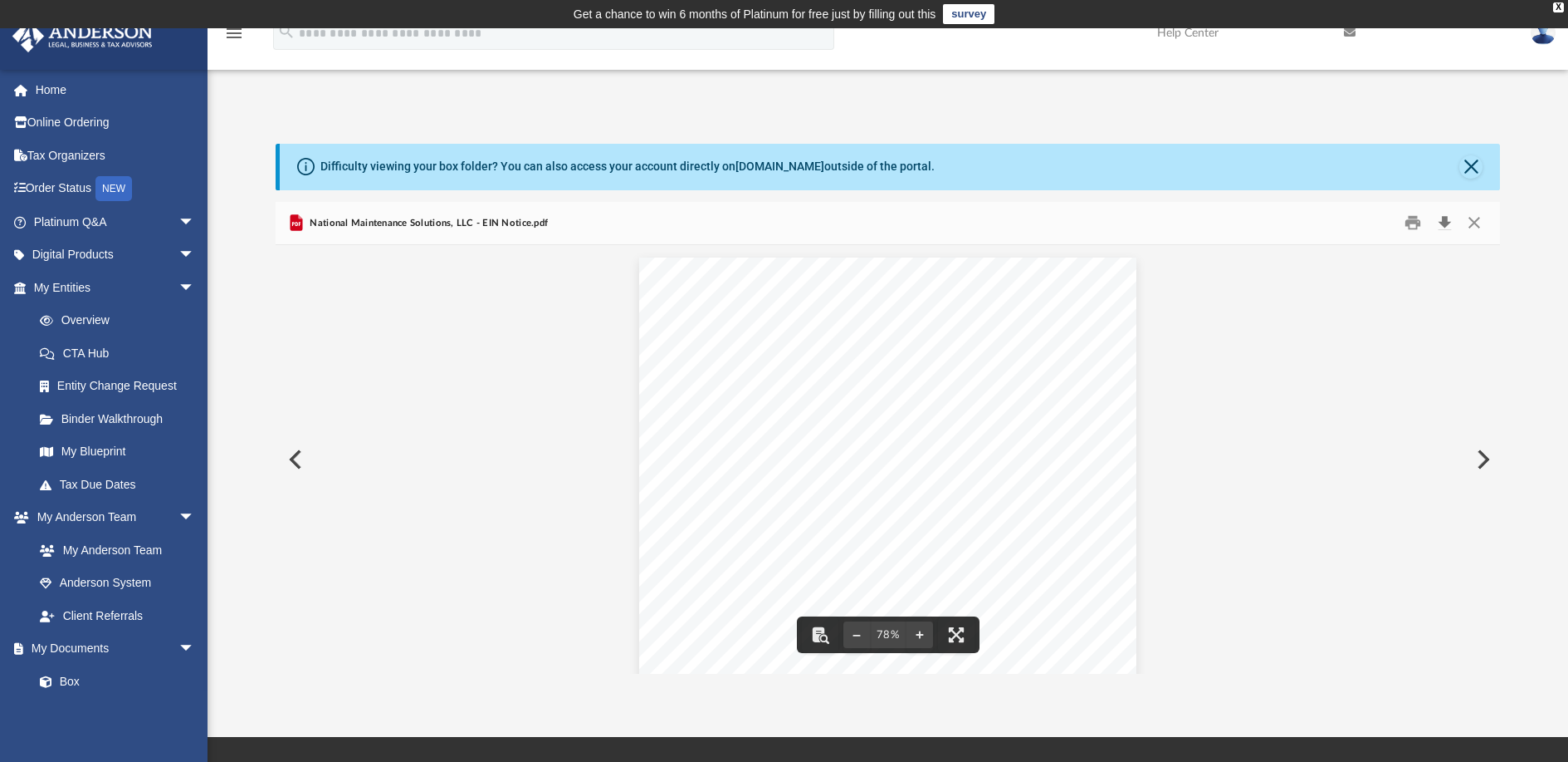
click at [1443, 223] on button "Download" at bounding box center [1444, 223] width 30 height 25
click at [1477, 223] on button "Close" at bounding box center [1474, 223] width 30 height 25
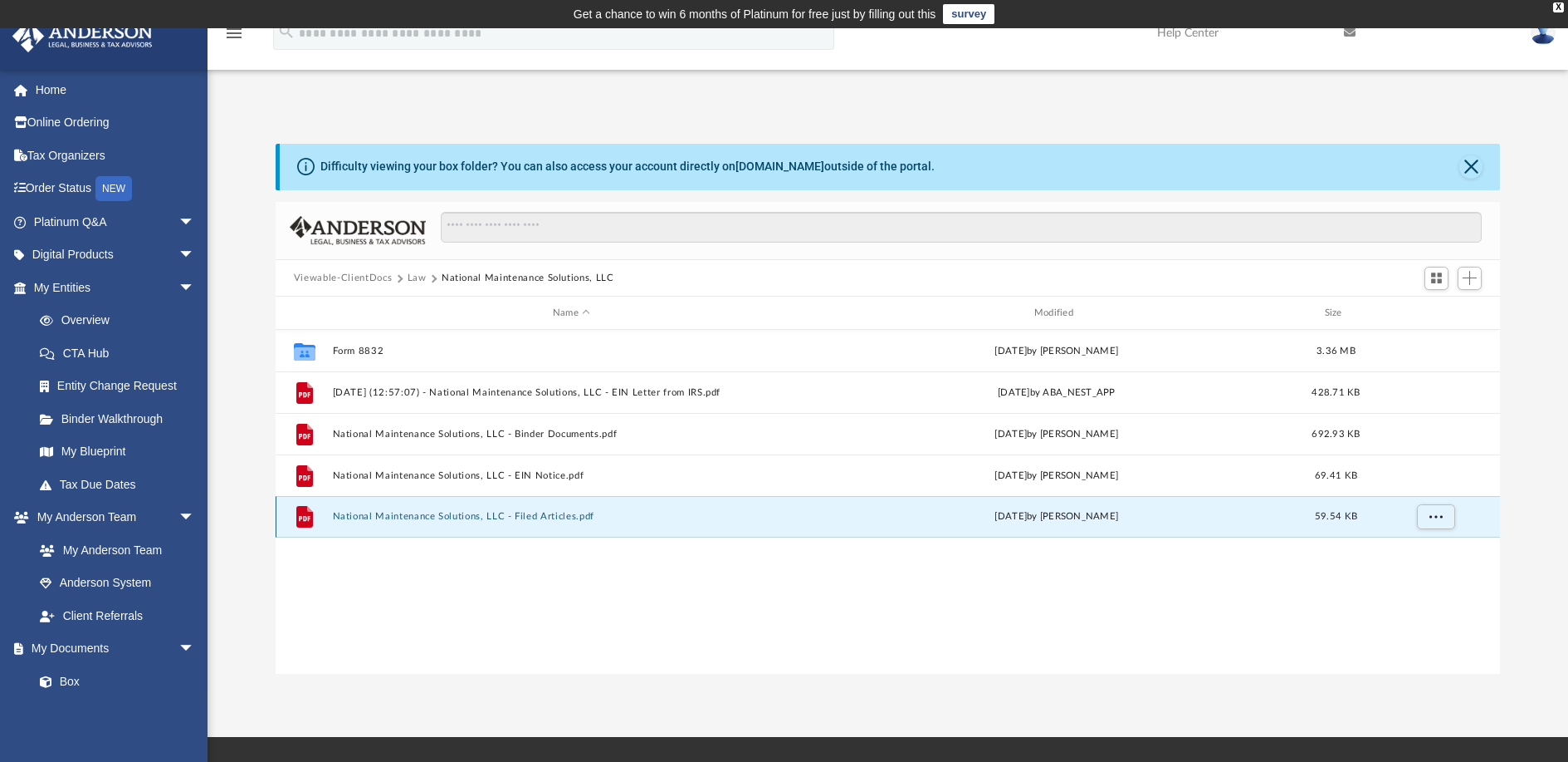
click at [455, 518] on button "National Maintenance Solutions, LLC - Filed Articles.pdf" at bounding box center [571, 515] width 478 height 11
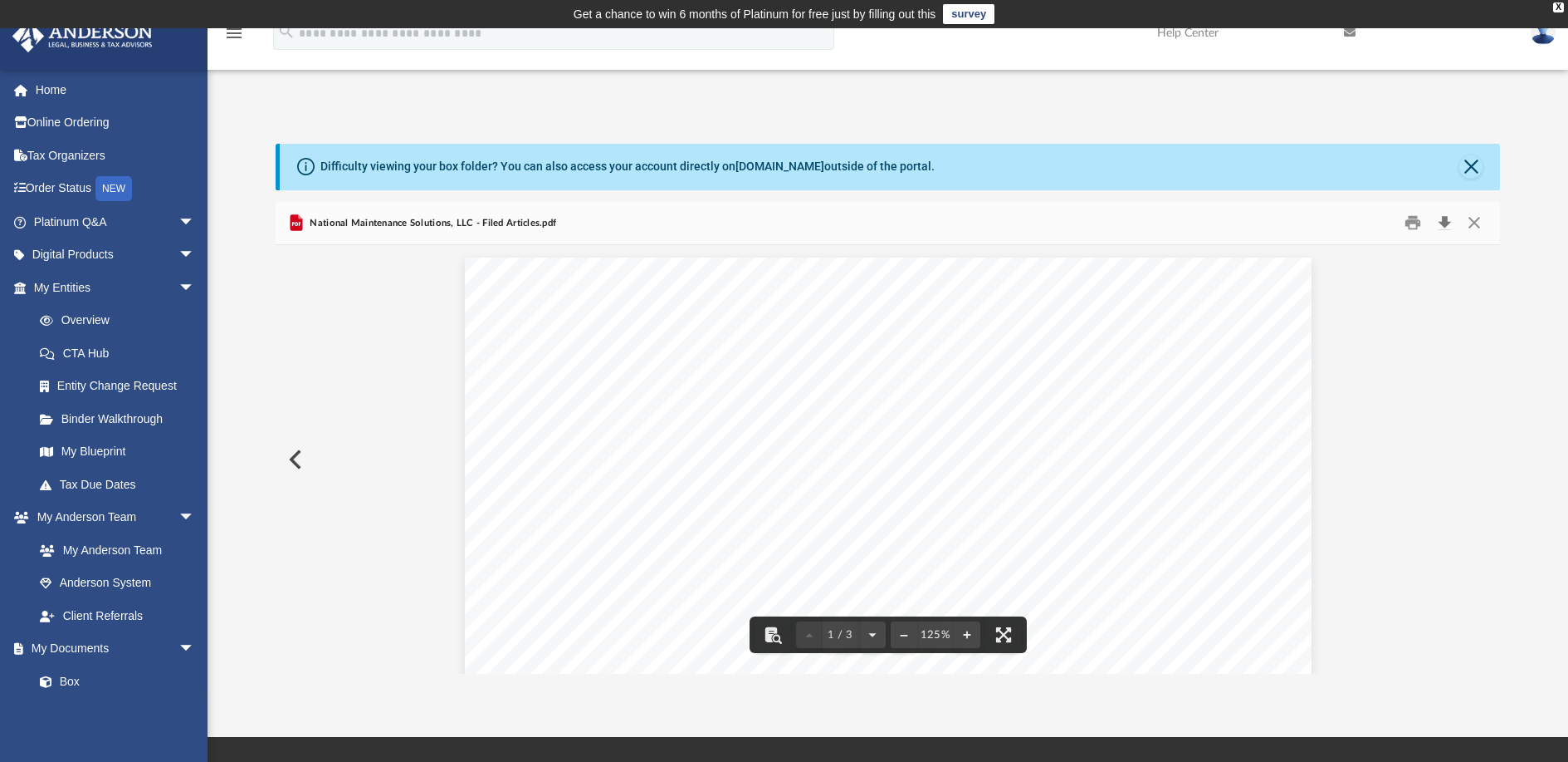
click at [1445, 227] on button "Download" at bounding box center [1444, 223] width 30 height 25
click at [1470, 229] on button "Close" at bounding box center [1474, 223] width 30 height 25
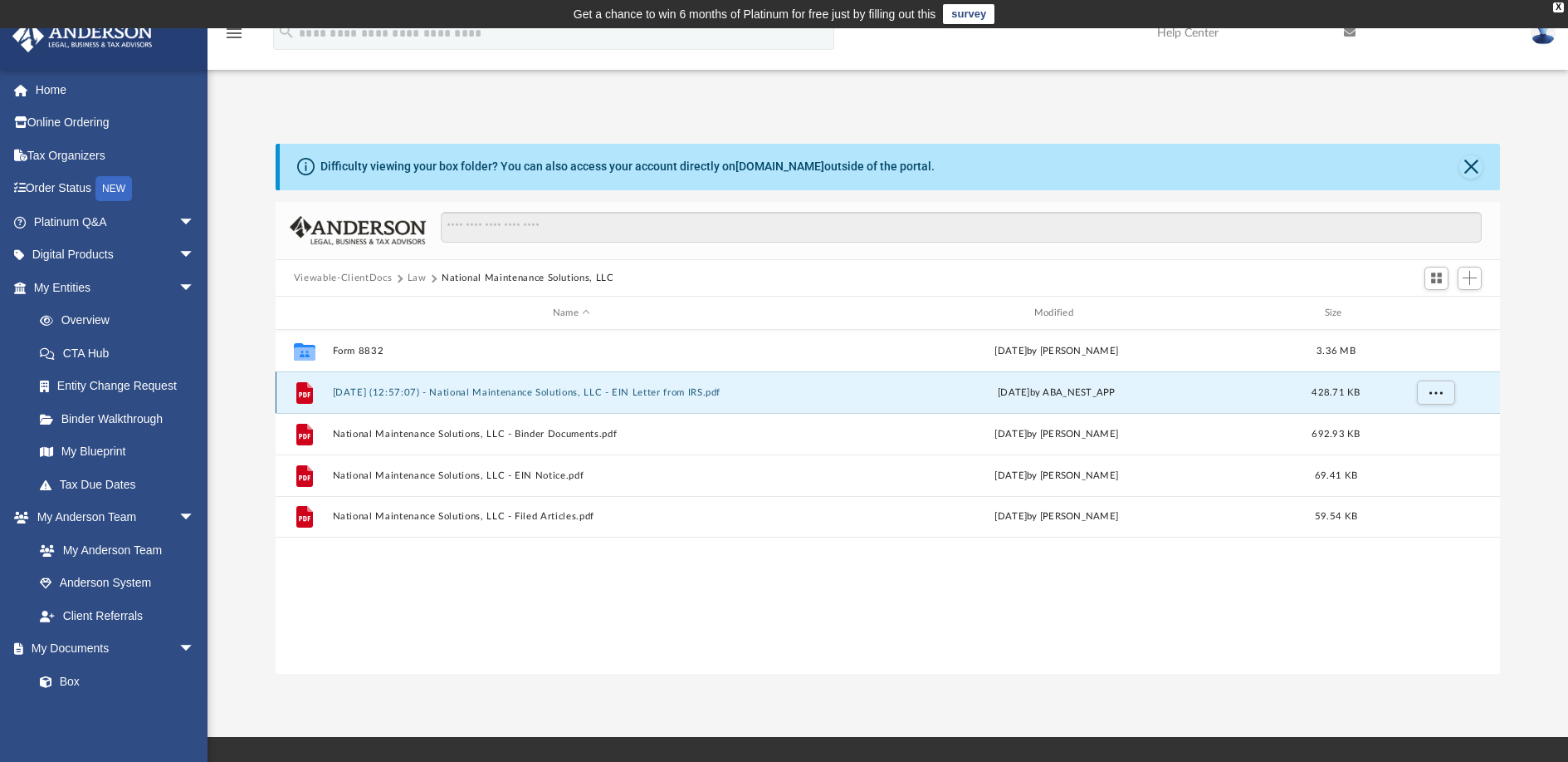
click at [442, 389] on button "[DATE] (12:57:07) - National Maintenance Solutions, LLC - EIN Letter from IRS.p…" at bounding box center [571, 392] width 478 height 11
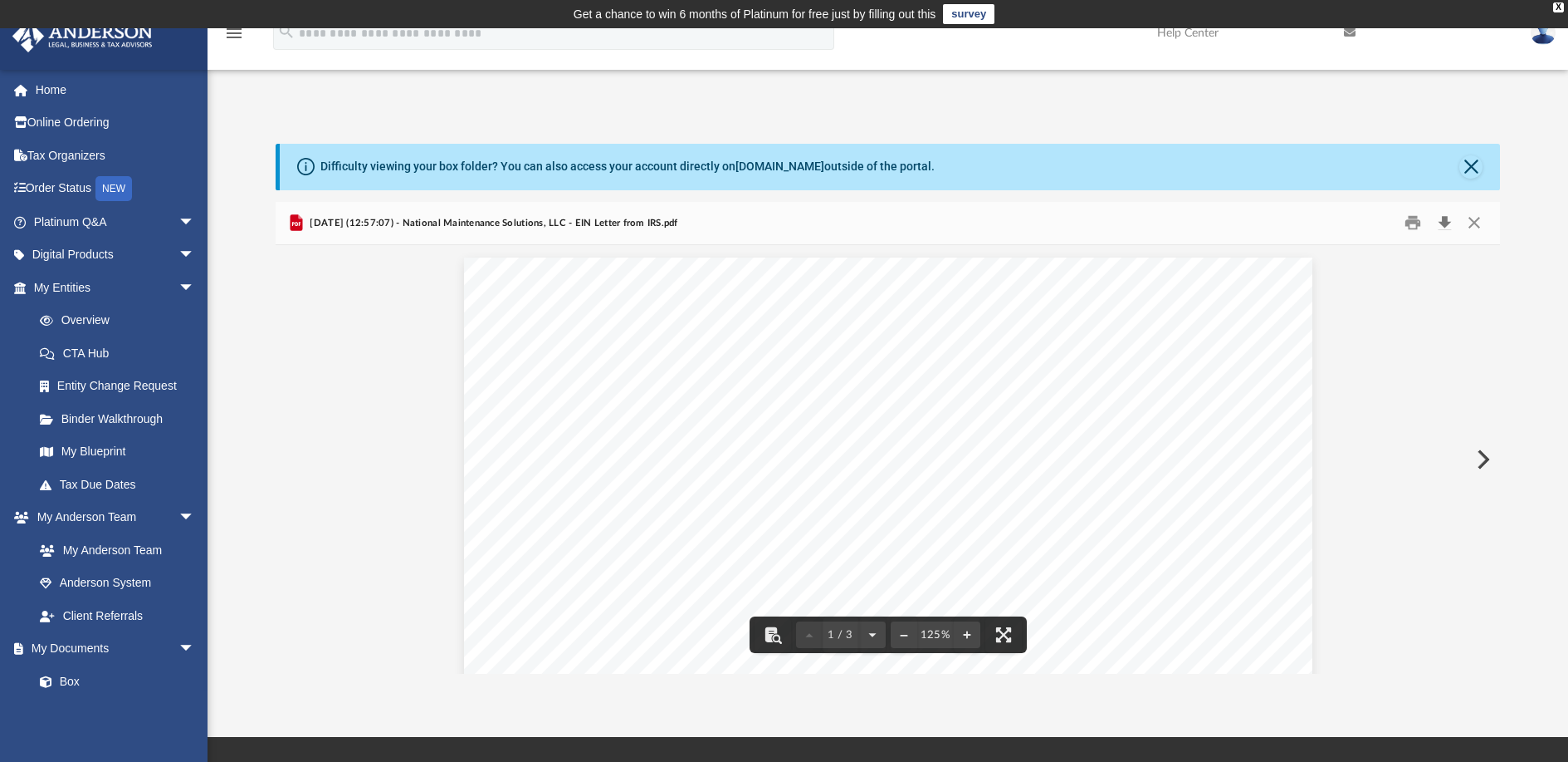
click at [1448, 223] on button "Download" at bounding box center [1444, 223] width 30 height 25
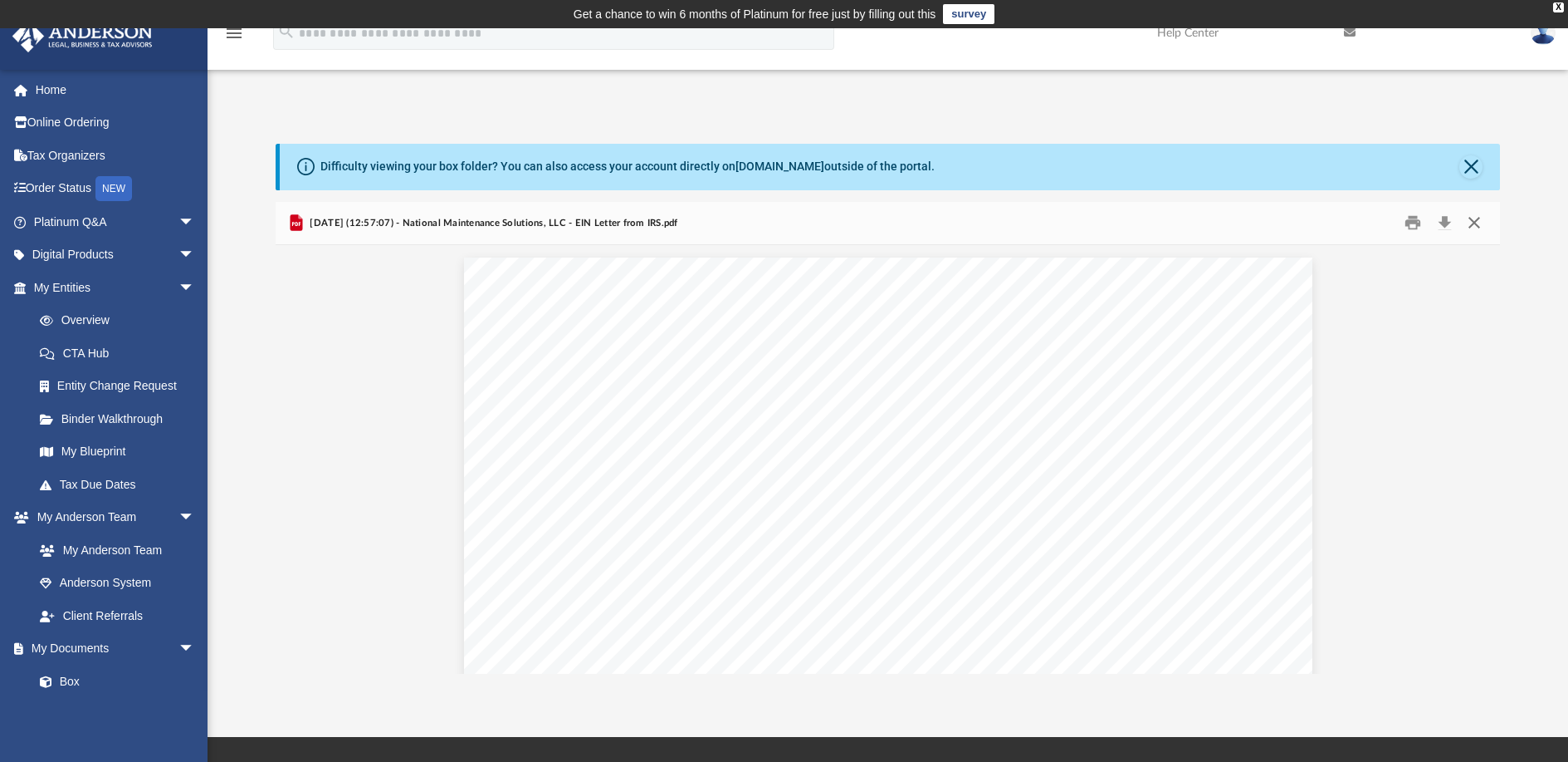
click at [1476, 221] on button "Close" at bounding box center [1474, 223] width 30 height 25
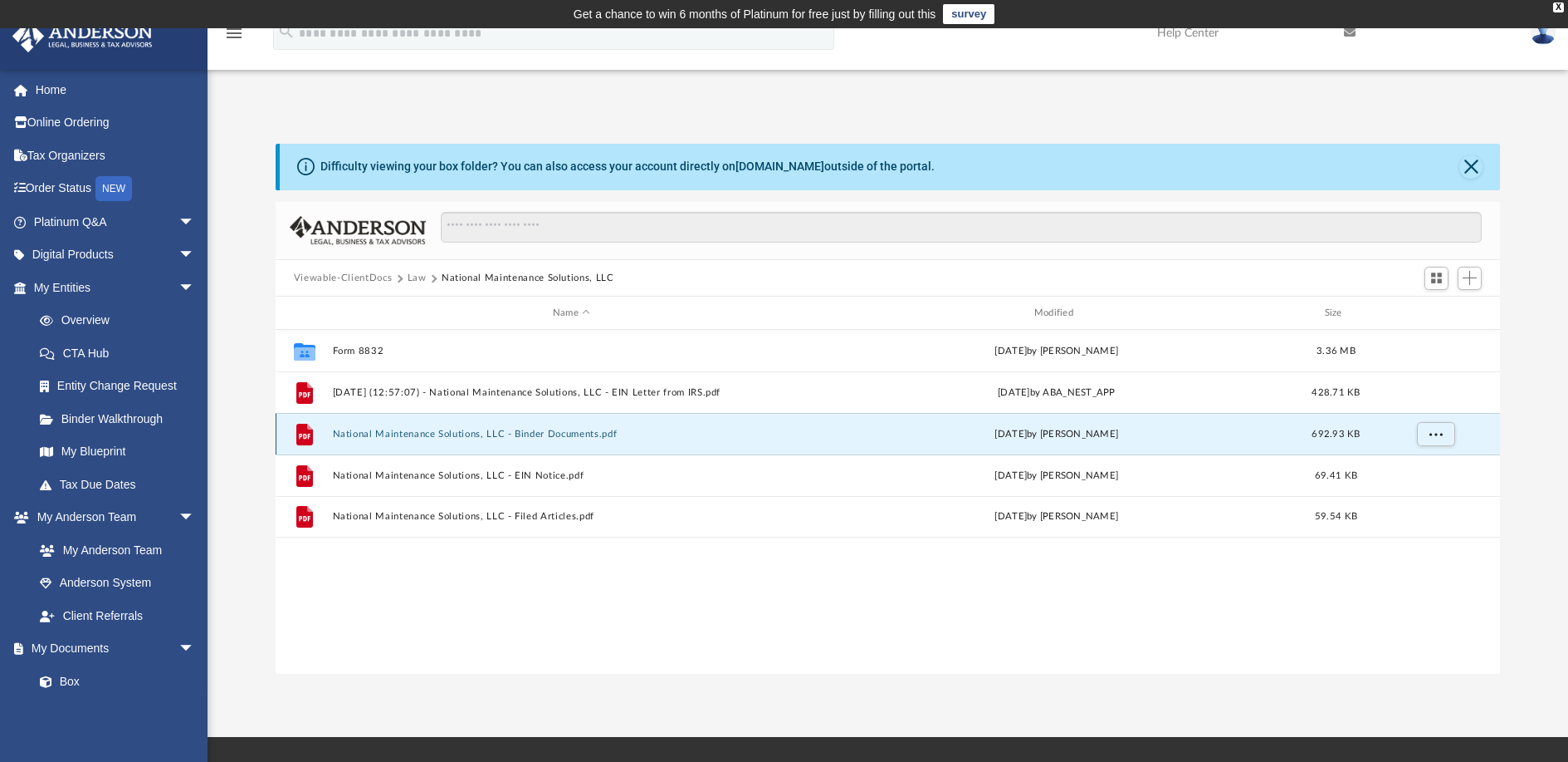
click at [514, 431] on button "National Maintenance Solutions, LLC - Binder Documents.pdf" at bounding box center [571, 433] width 478 height 11
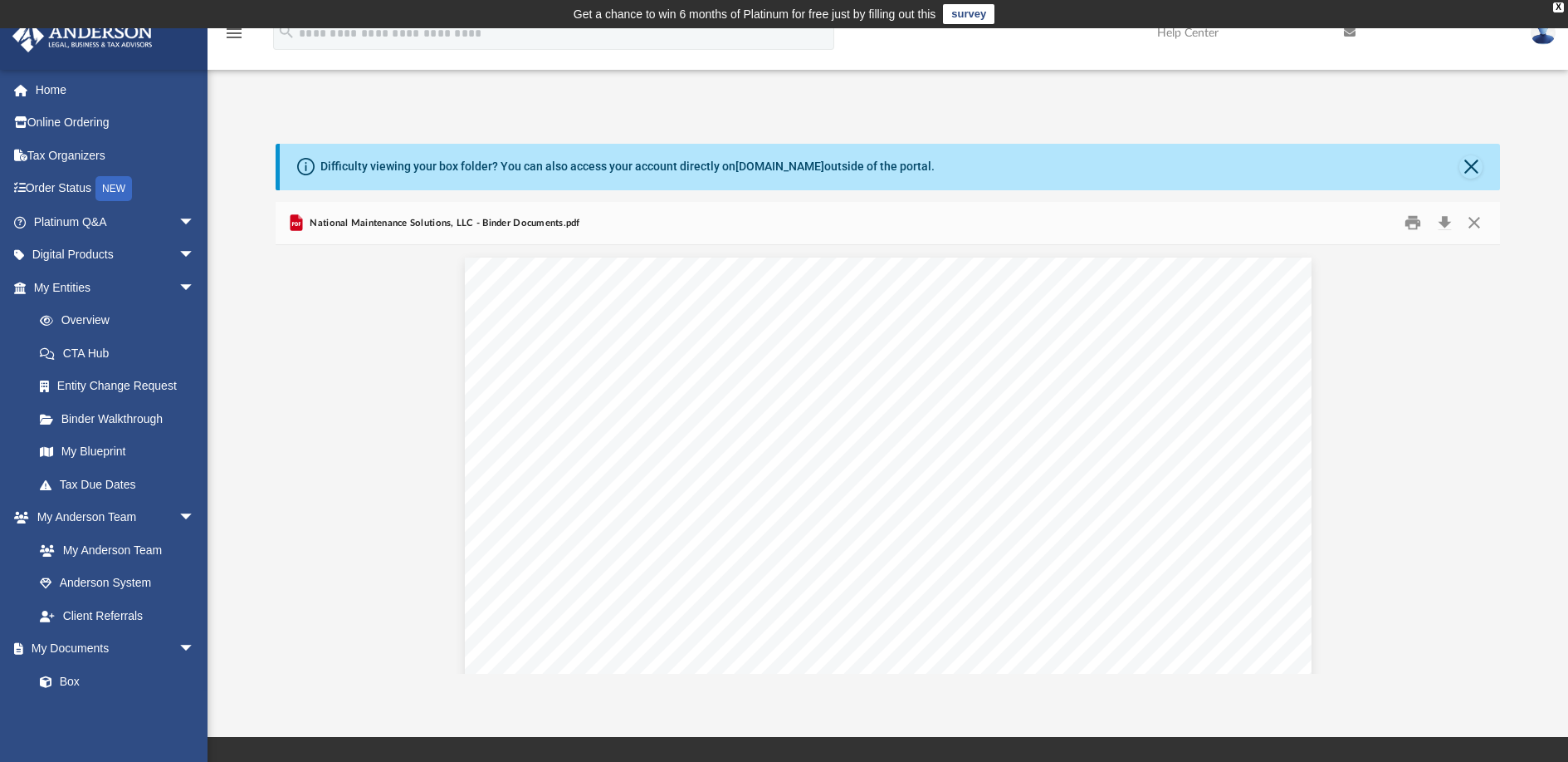
scroll to position [3364, 0]
